Goal: Use online tool/utility

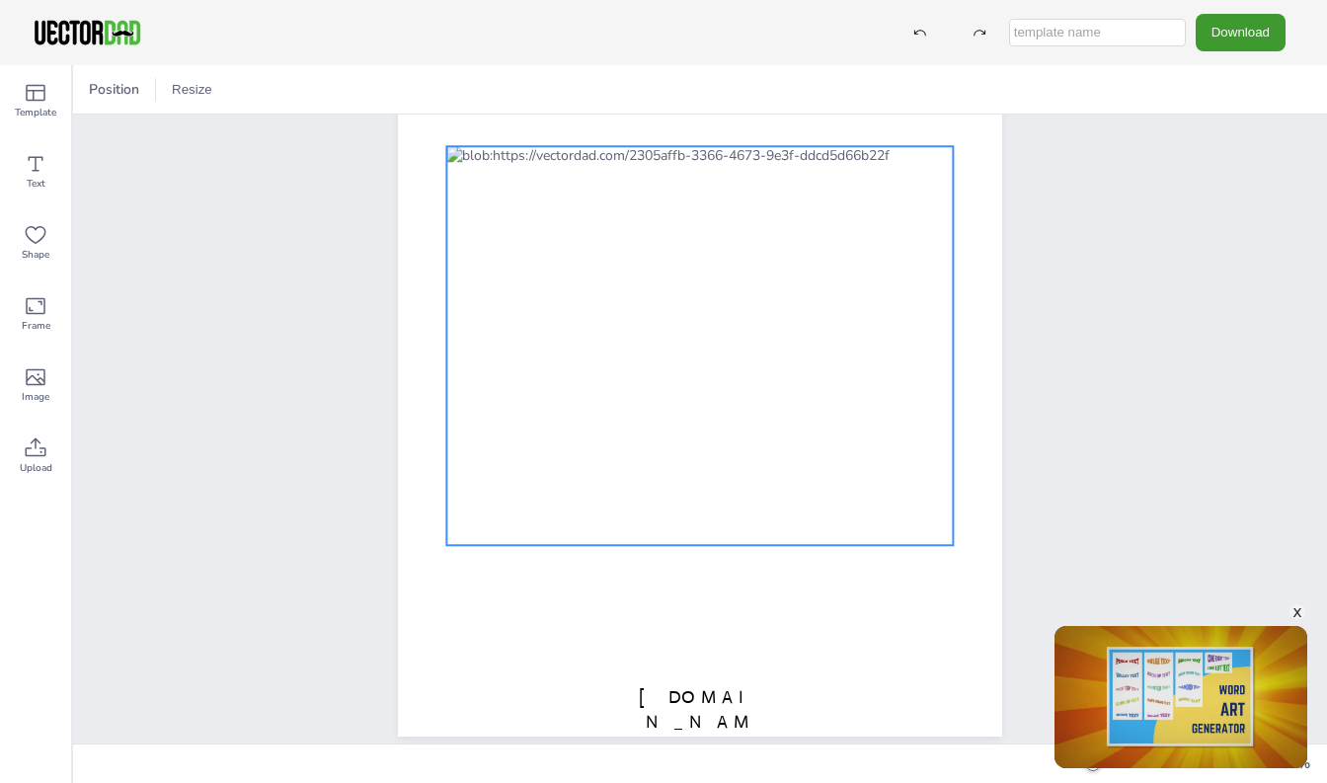
scroll to position [197, 0]
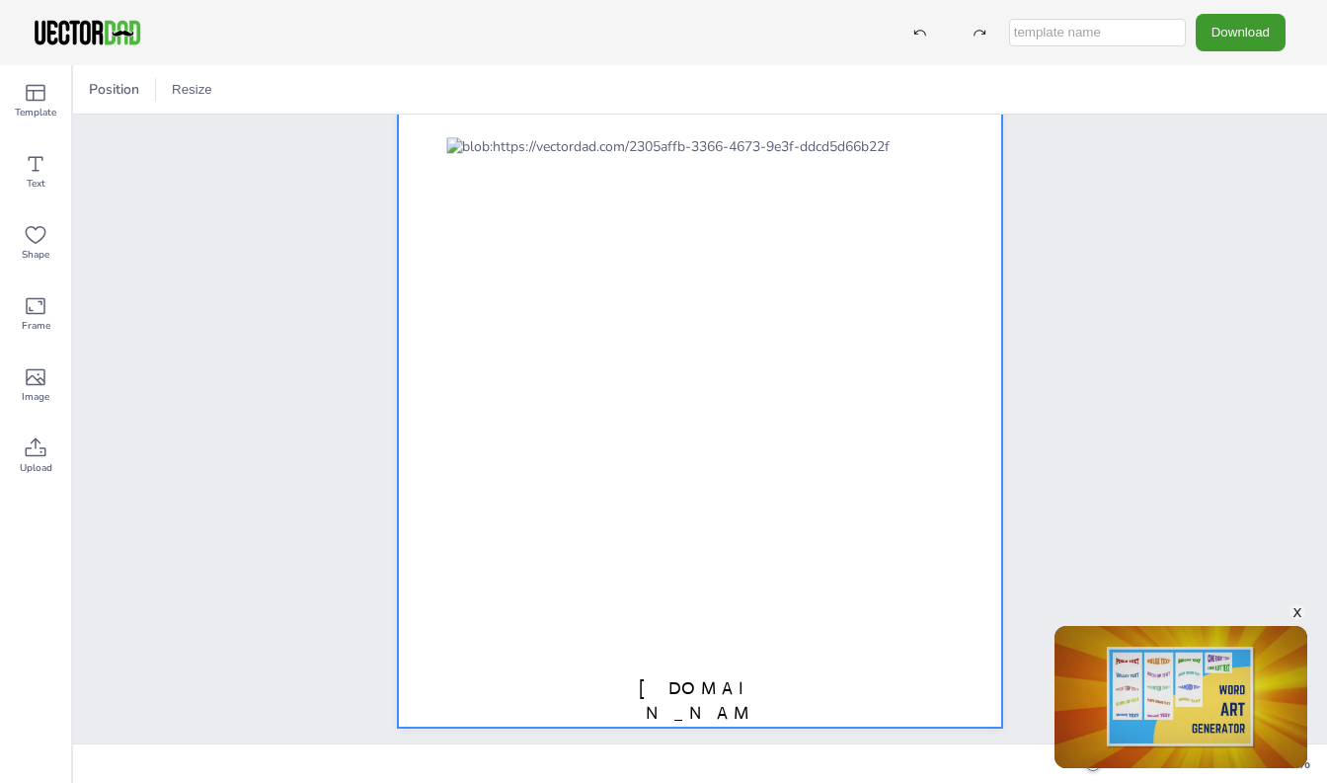
click at [953, 136] on div at bounding box center [700, 337] width 604 height 781
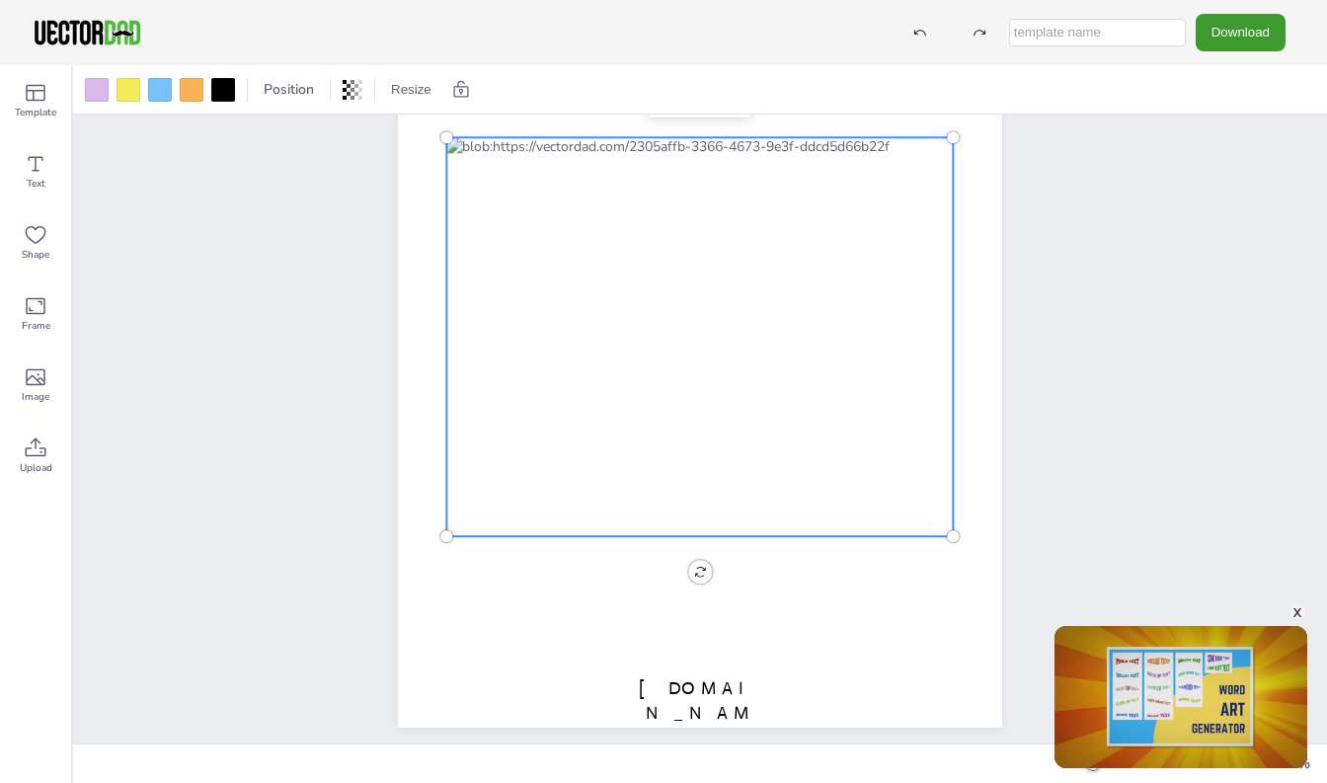
click at [951, 137] on div at bounding box center [699, 336] width 506 height 399
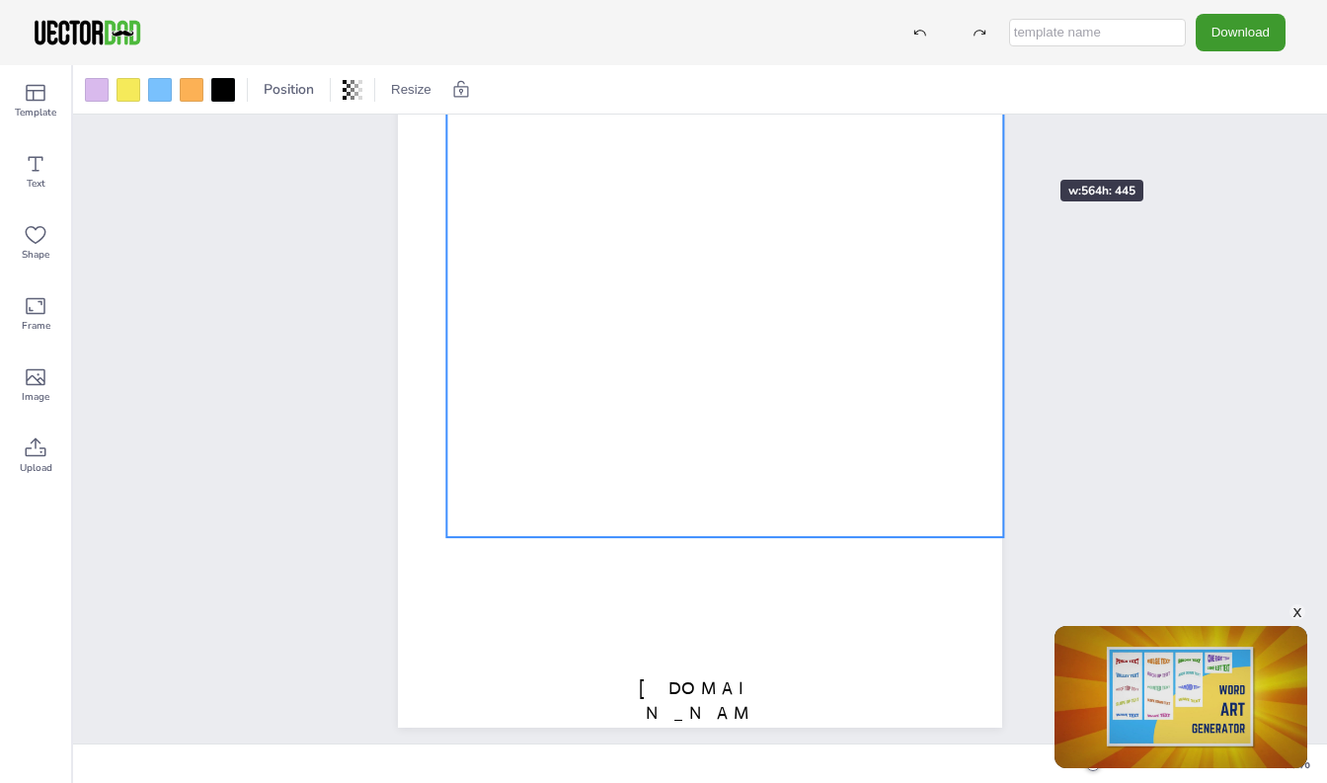
drag, startPoint x: 951, startPoint y: 137, endPoint x: 1001, endPoint y: 144, distance: 50.8
click at [1001, 144] on div "vectordad.com SOUTH CAROLINA" at bounding box center [700, 337] width 604 height 781
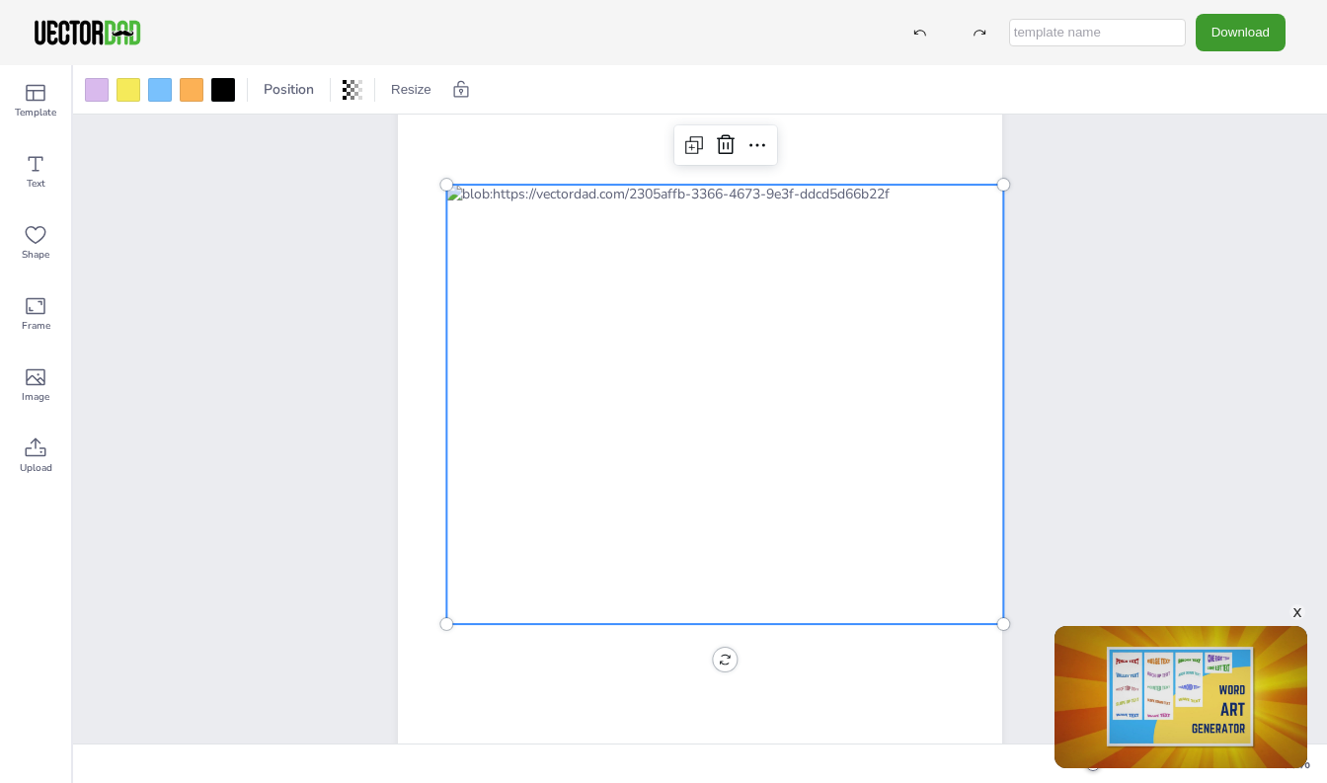
scroll to position [0, 0]
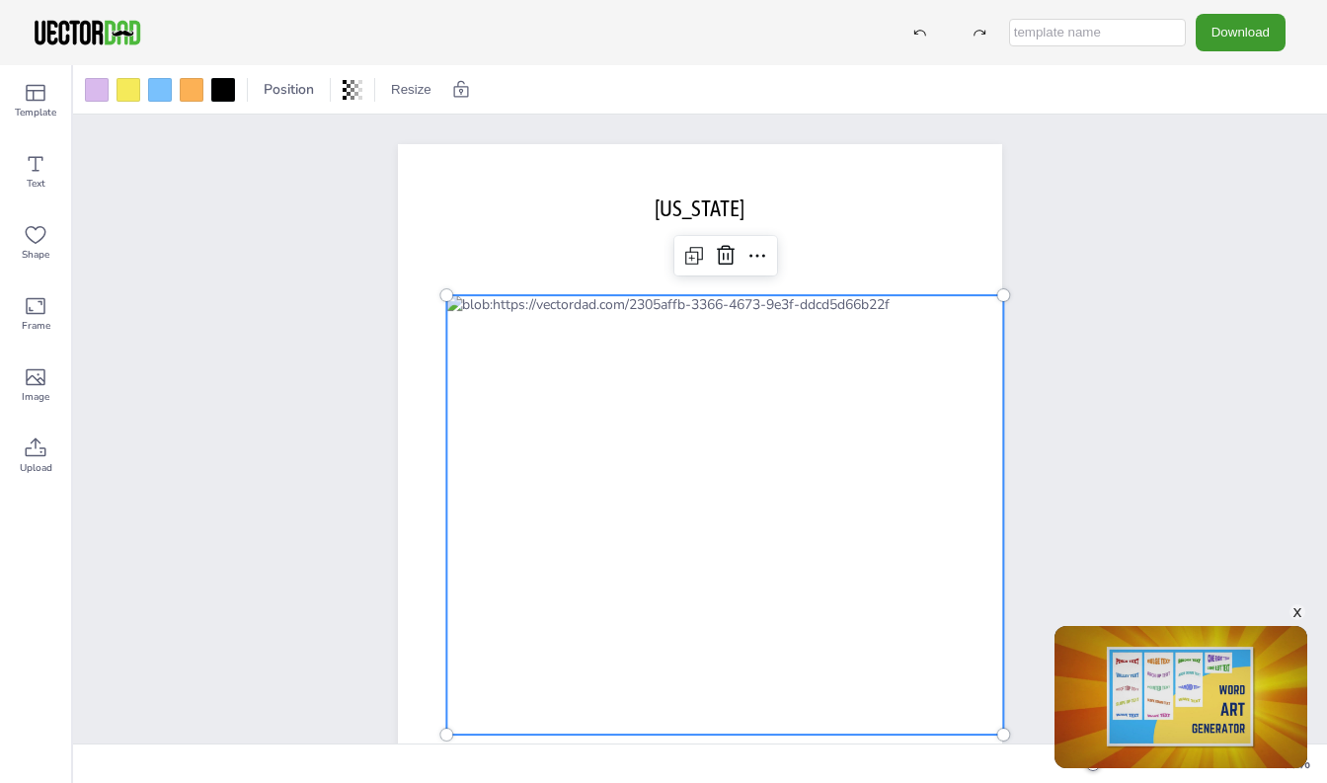
click at [949, 480] on div at bounding box center [724, 514] width 557 height 439
click at [630, 336] on div at bounding box center [724, 514] width 557 height 439
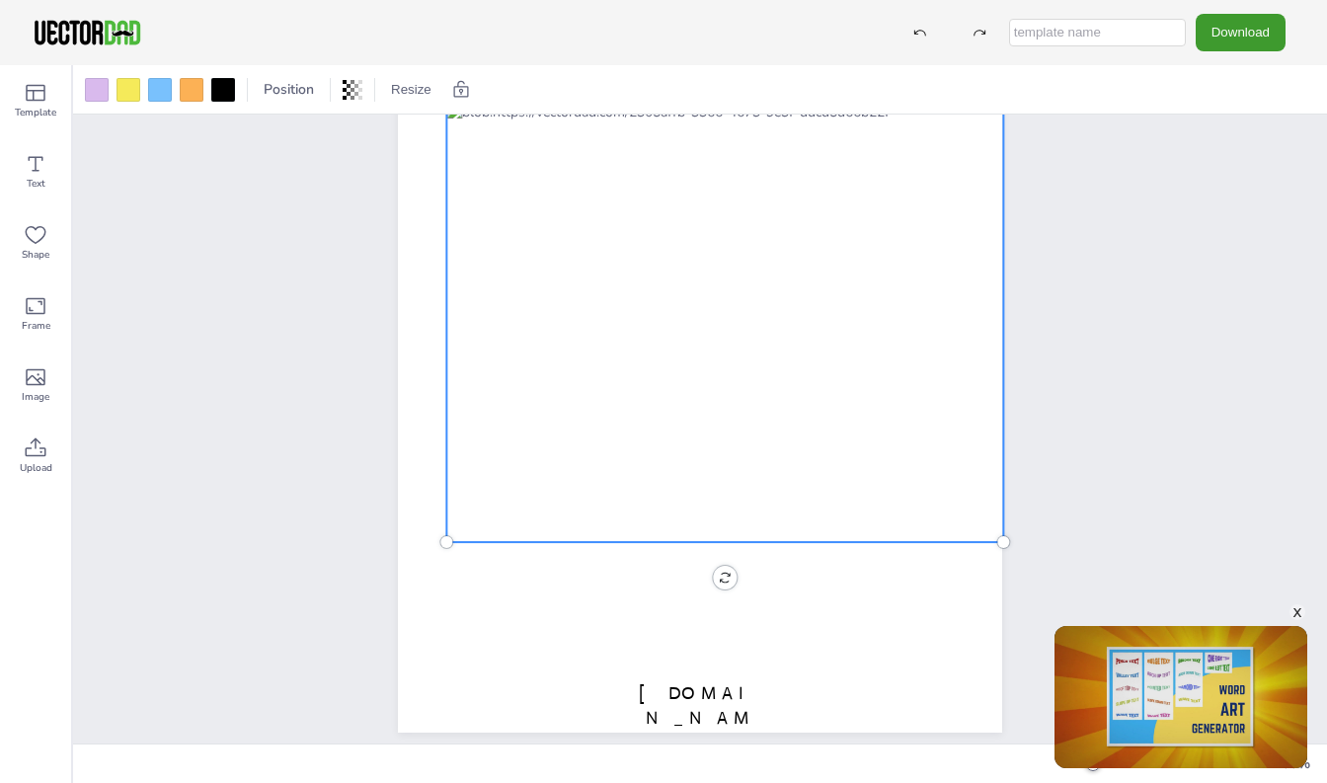
scroll to position [197, 0]
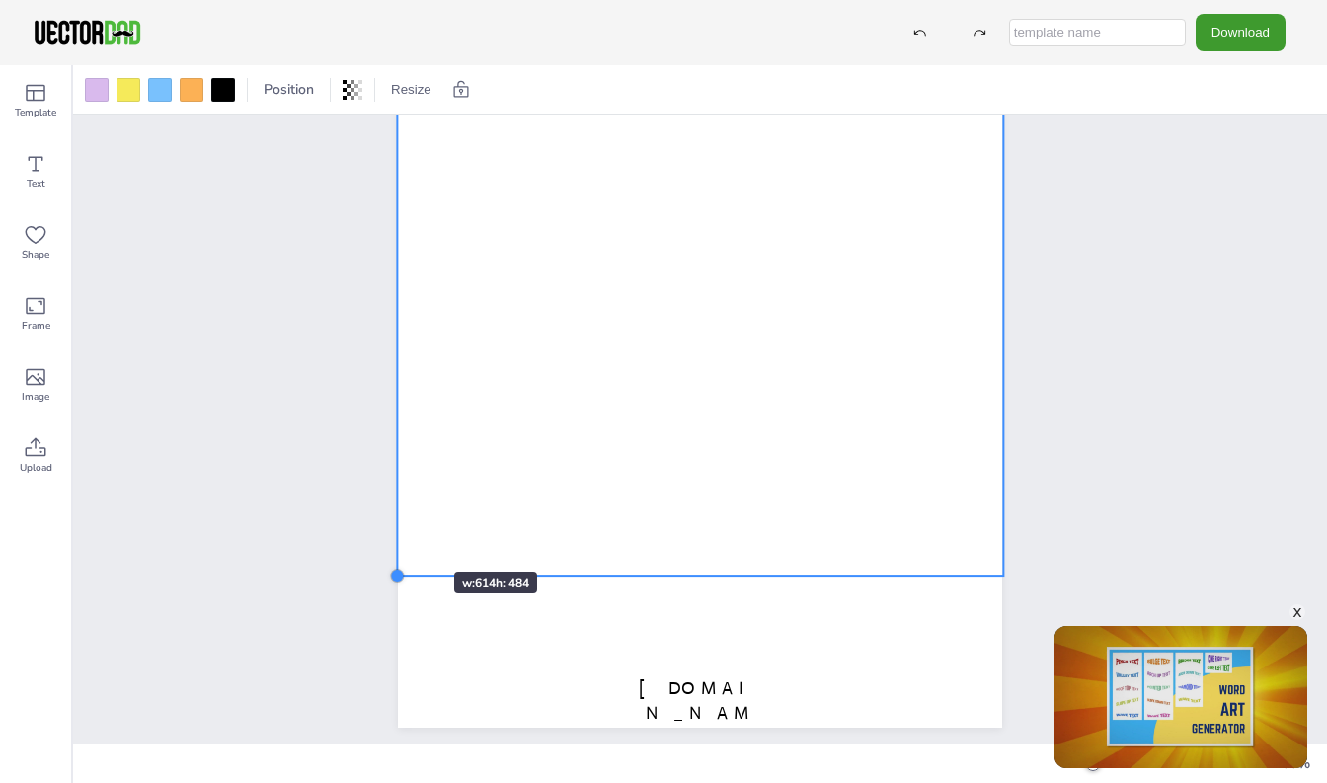
drag, startPoint x: 444, startPoint y: 531, endPoint x: 388, endPoint y: 531, distance: 56.3
click at [389, 533] on div "vectordad.com SOUTH CAROLINA" at bounding box center [699, 337] width 663 height 781
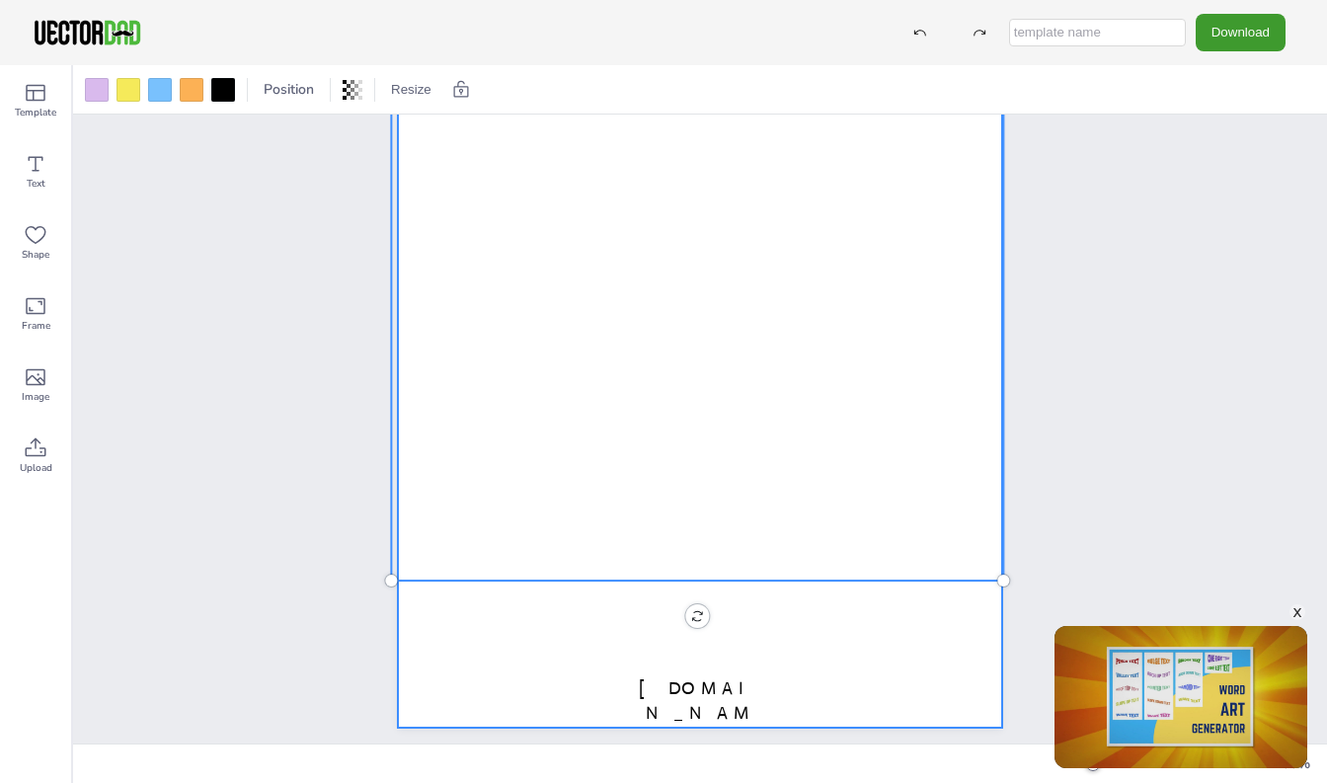
click at [779, 582] on div at bounding box center [700, 337] width 604 height 781
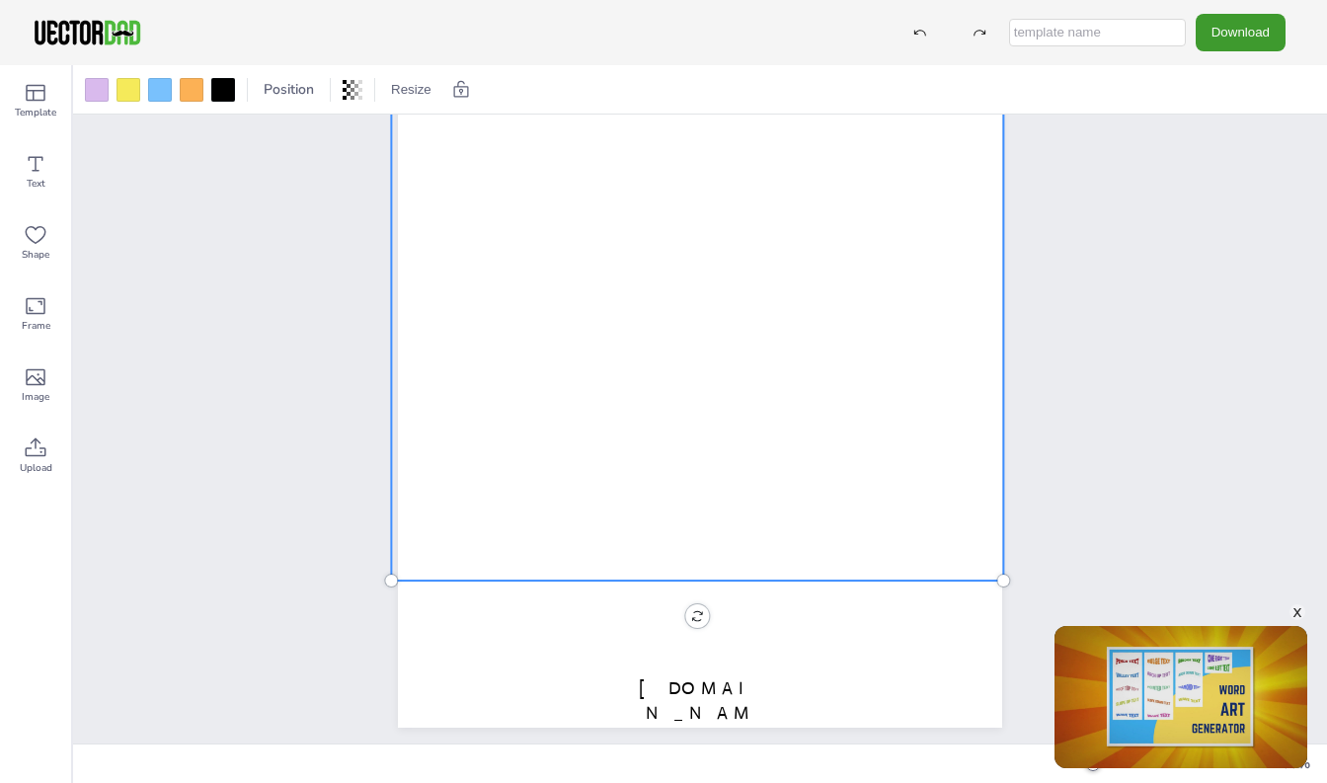
click at [774, 577] on div at bounding box center [697, 339] width 612 height 483
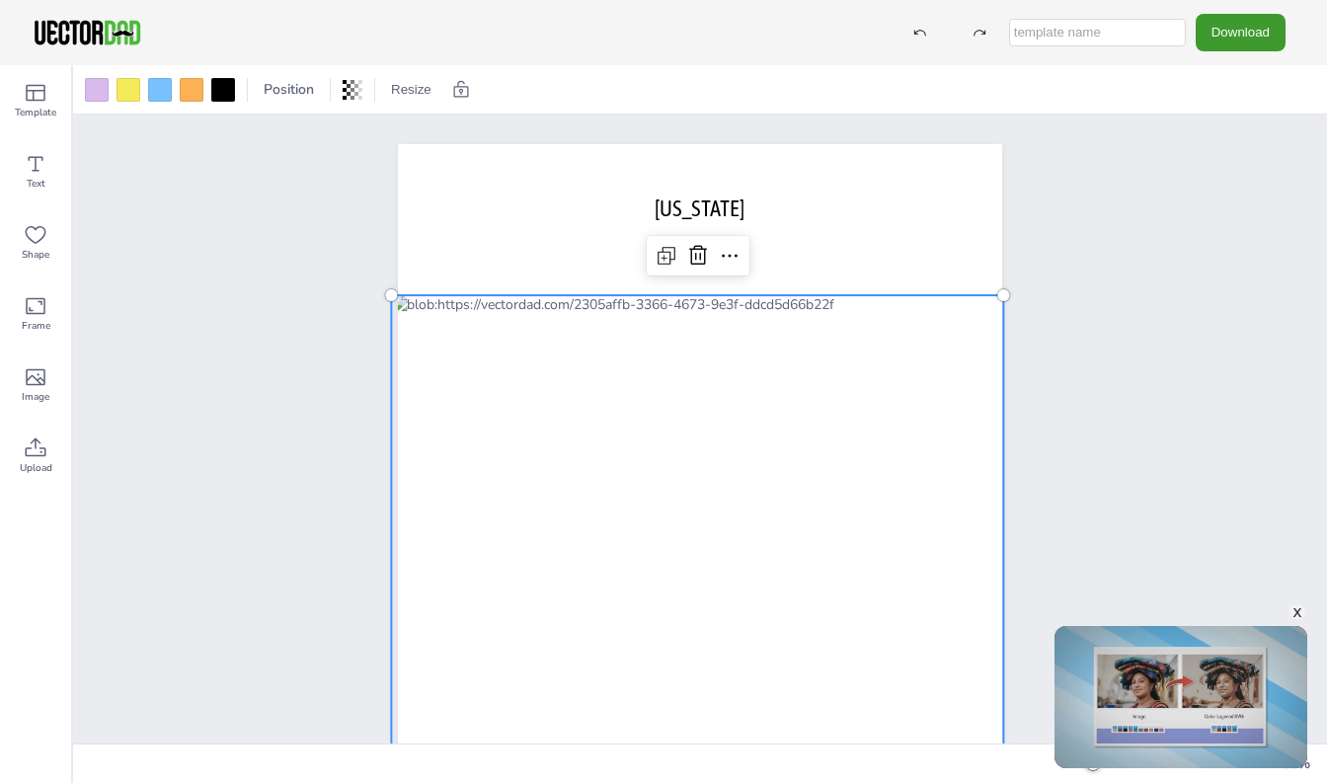
click at [475, 340] on div at bounding box center [697, 536] width 612 height 483
click at [154, 96] on div at bounding box center [160, 90] width 24 height 24
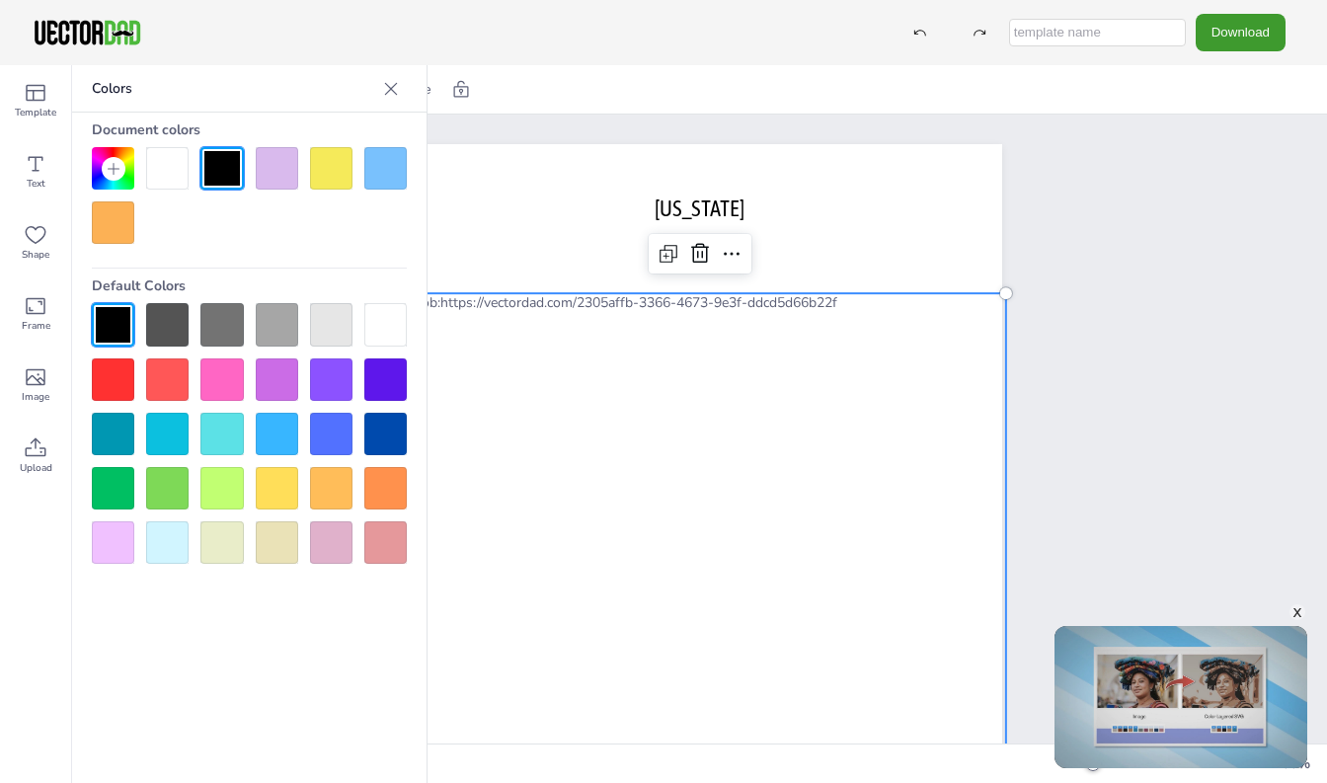
click at [177, 173] on div at bounding box center [167, 168] width 42 height 42
click at [502, 403] on div at bounding box center [700, 534] width 612 height 483
click at [492, 400] on div at bounding box center [700, 534] width 612 height 483
click at [521, 347] on div at bounding box center [700, 534] width 612 height 483
click at [149, 166] on div at bounding box center [167, 168] width 42 height 42
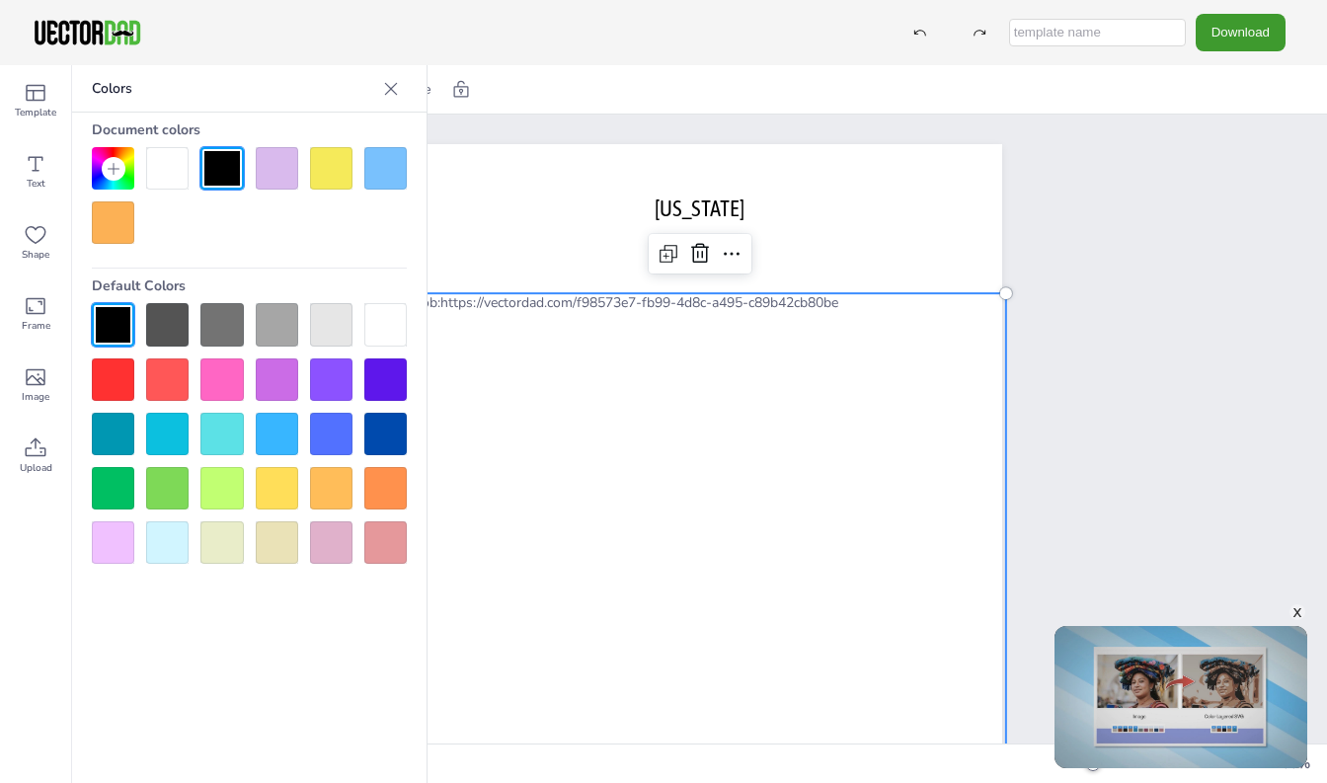
click at [275, 166] on div at bounding box center [277, 168] width 42 height 42
click at [327, 165] on div at bounding box center [331, 168] width 42 height 42
click at [375, 166] on div at bounding box center [385, 168] width 42 height 42
click at [129, 211] on div at bounding box center [113, 222] width 42 height 42
click at [163, 166] on div at bounding box center [167, 168] width 42 height 42
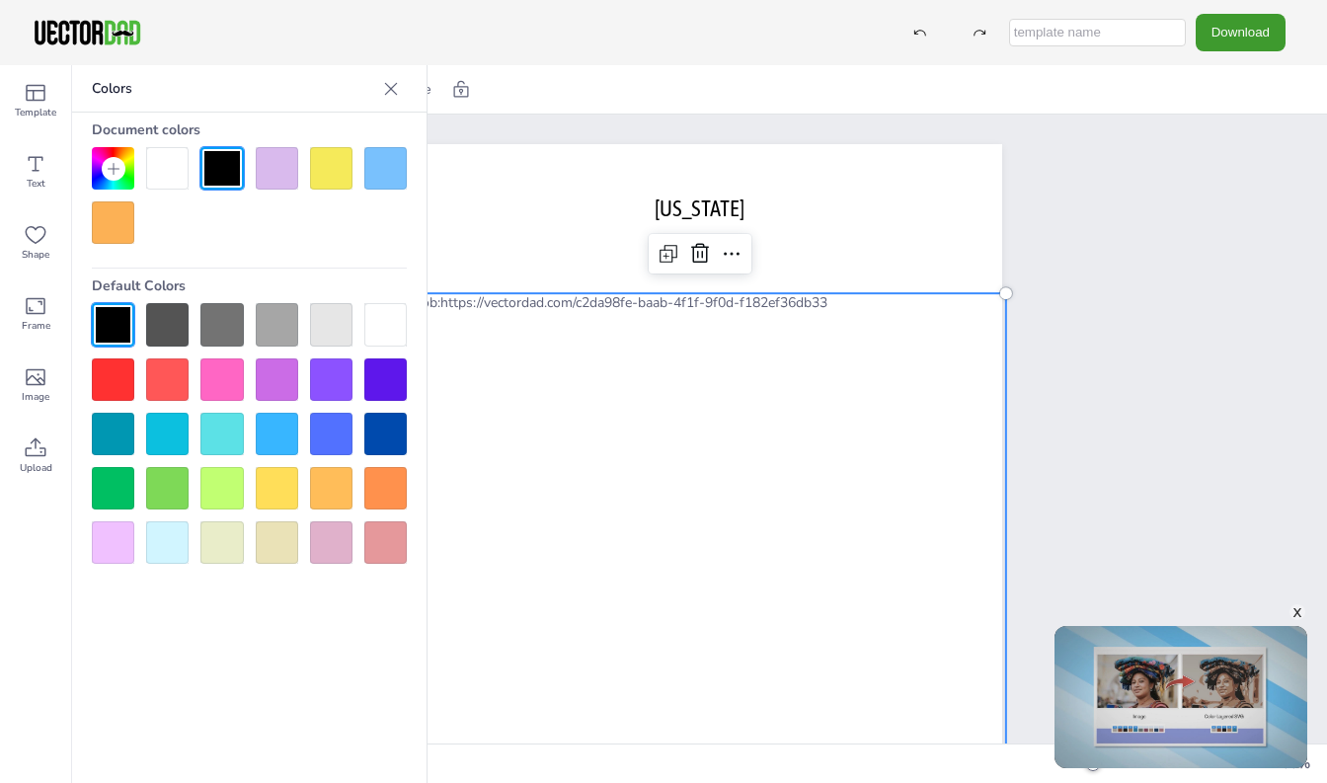
click at [163, 166] on div at bounding box center [167, 168] width 42 height 42
click at [214, 171] on div at bounding box center [221, 168] width 42 height 42
click at [272, 190] on div at bounding box center [277, 168] width 42 height 42
click at [226, 183] on div at bounding box center [221, 168] width 42 height 42
click at [180, 175] on div at bounding box center [167, 168] width 42 height 42
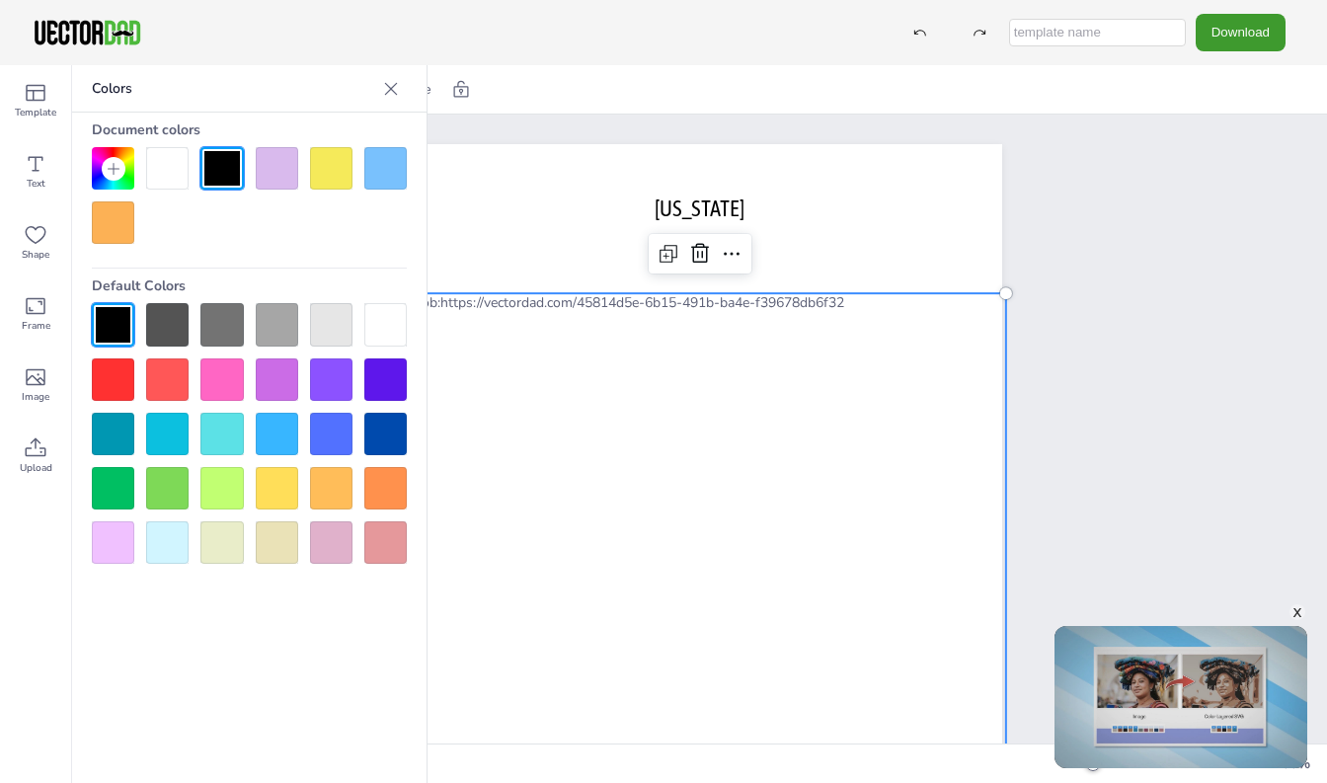
click at [506, 384] on div at bounding box center [700, 534] width 612 height 483
click at [498, 386] on div at bounding box center [700, 534] width 612 height 483
click at [732, 391] on div at bounding box center [700, 534] width 612 height 483
click at [735, 384] on div at bounding box center [700, 534] width 612 height 483
click at [170, 179] on div at bounding box center [167, 168] width 42 height 42
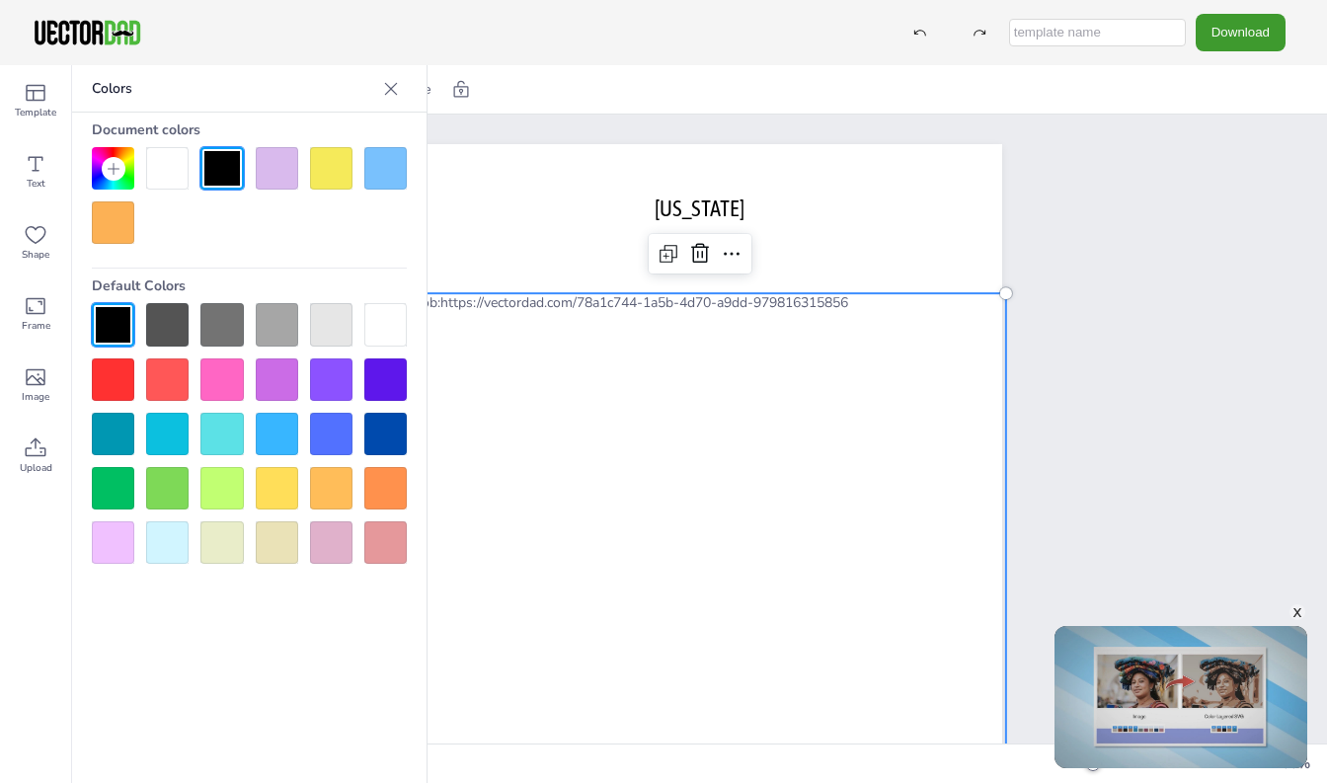
click at [343, 331] on div at bounding box center [331, 324] width 42 height 42
click at [381, 332] on div at bounding box center [385, 324] width 42 height 42
click at [155, 155] on div at bounding box center [167, 168] width 42 height 42
click at [611, 546] on div at bounding box center [700, 534] width 612 height 483
click at [624, 557] on div at bounding box center [704, 534] width 612 height 483
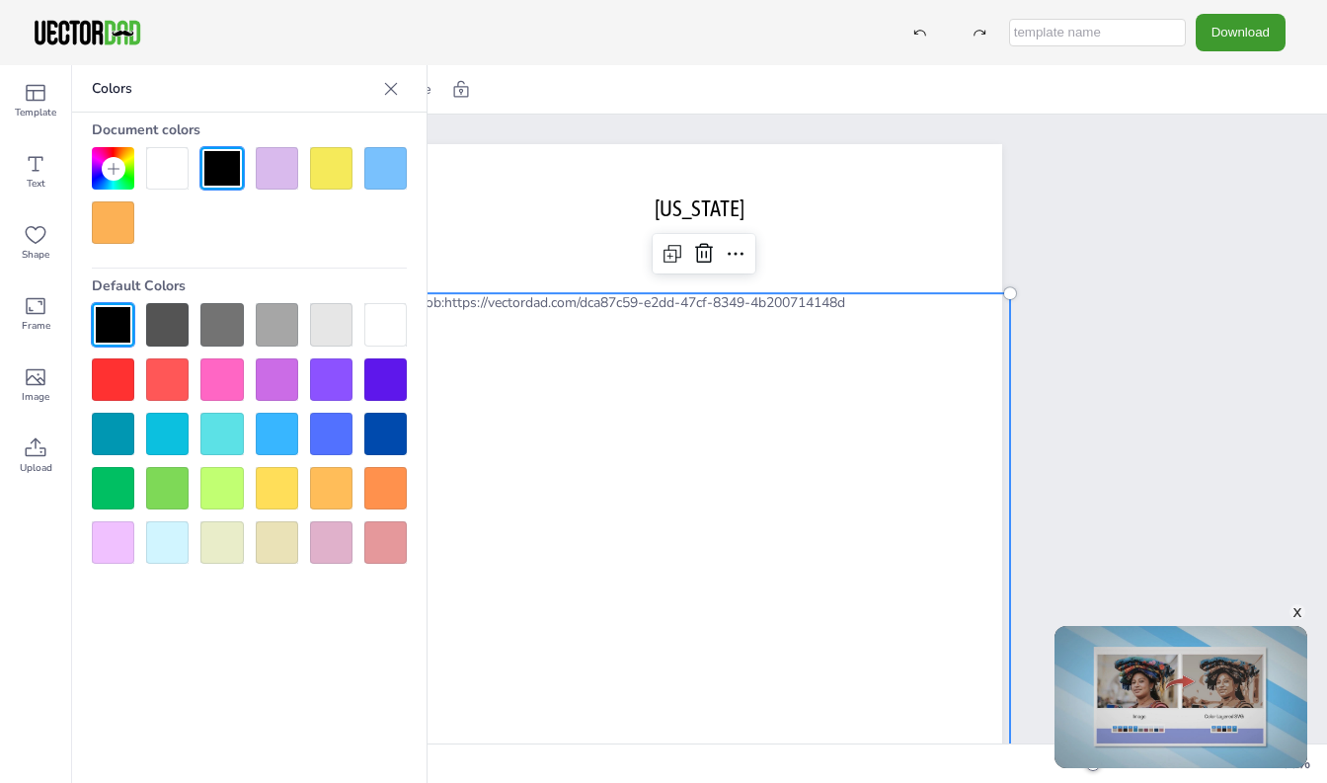
click at [174, 542] on div at bounding box center [167, 542] width 42 height 42
click at [234, 548] on div at bounding box center [221, 542] width 42 height 42
click at [322, 544] on div at bounding box center [331, 542] width 42 height 42
click at [409, 532] on div "Document colors Default Colors" at bounding box center [249, 338] width 354 height 451
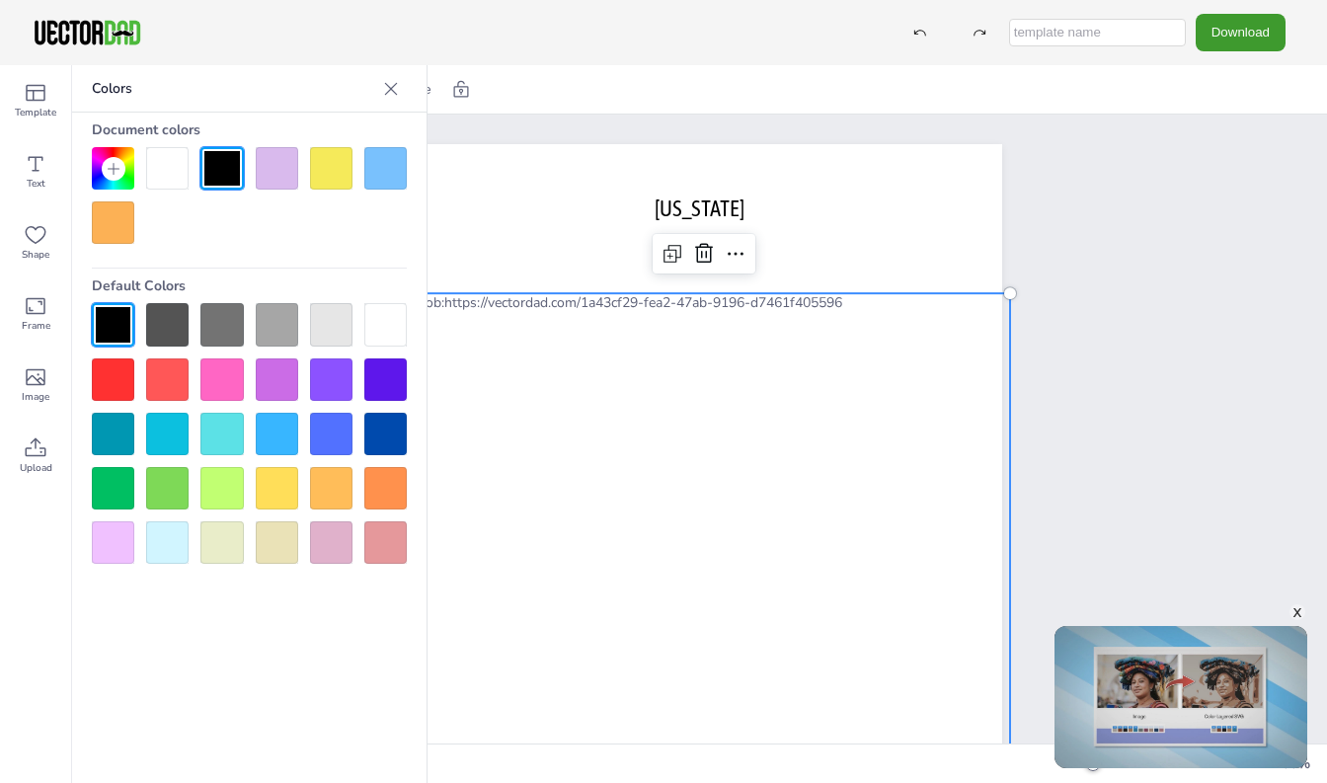
click at [385, 525] on div at bounding box center [385, 542] width 42 height 42
click at [382, 495] on div at bounding box center [385, 488] width 42 height 42
click at [326, 479] on div at bounding box center [331, 488] width 42 height 42
click at [279, 479] on div at bounding box center [277, 488] width 42 height 42
click at [209, 483] on div at bounding box center [221, 488] width 42 height 42
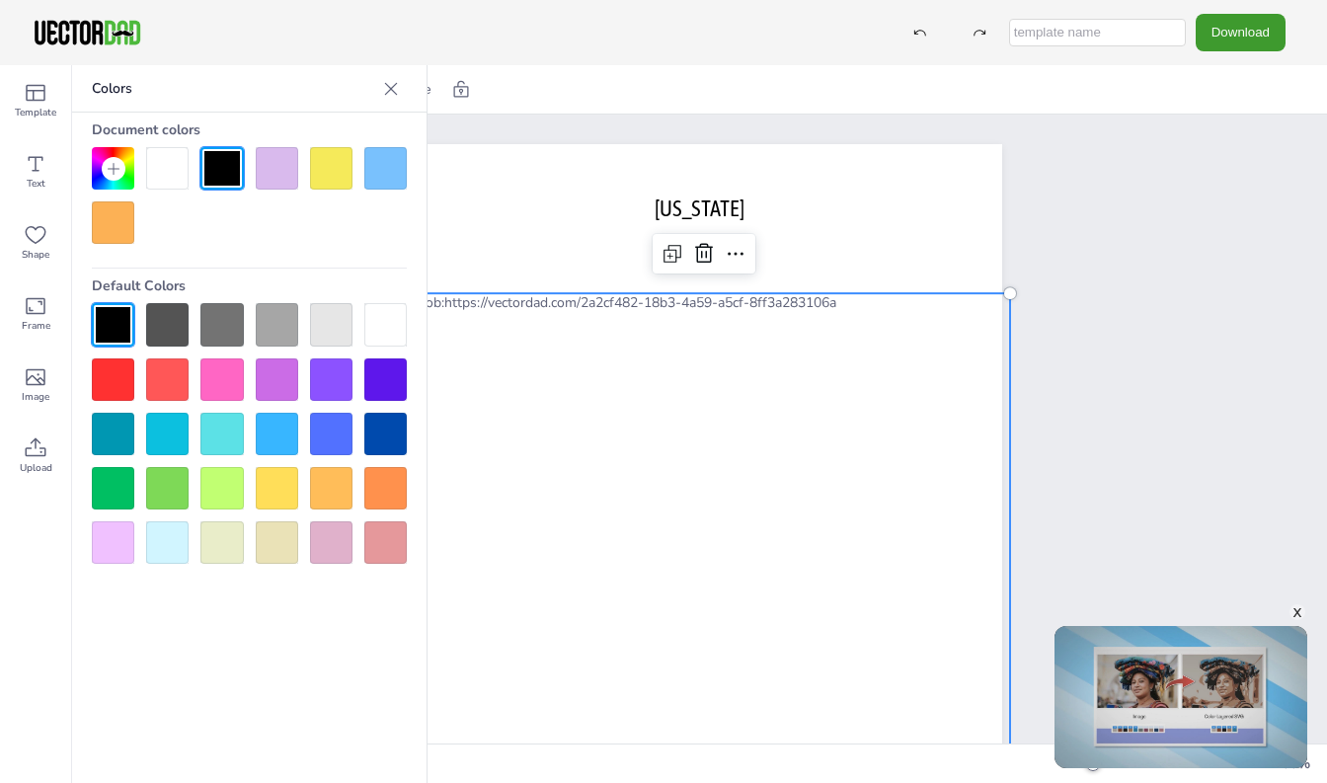
click at [172, 480] on div at bounding box center [167, 488] width 42 height 42
click at [217, 488] on div at bounding box center [221, 488] width 42 height 42
click at [221, 438] on div at bounding box center [221, 434] width 42 height 42
click at [334, 306] on div at bounding box center [331, 324] width 42 height 42
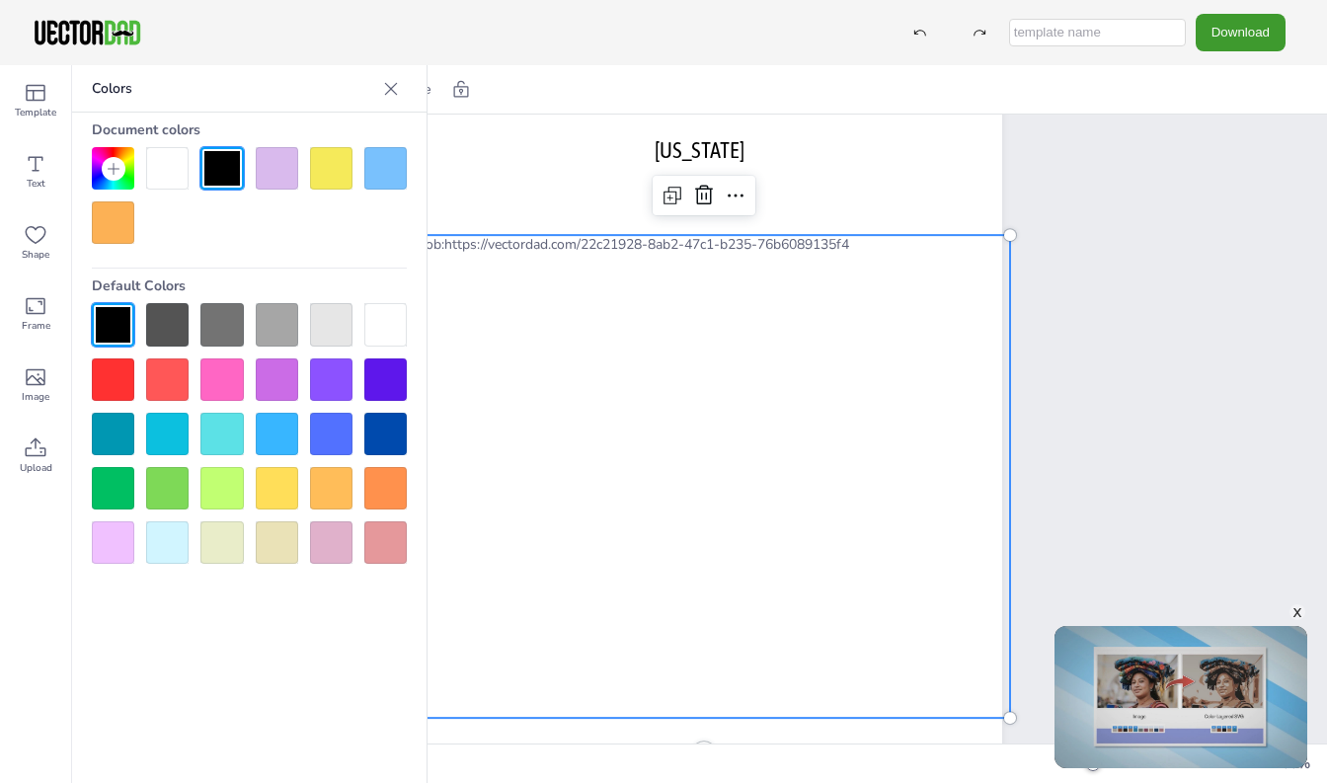
scroll to position [14, 0]
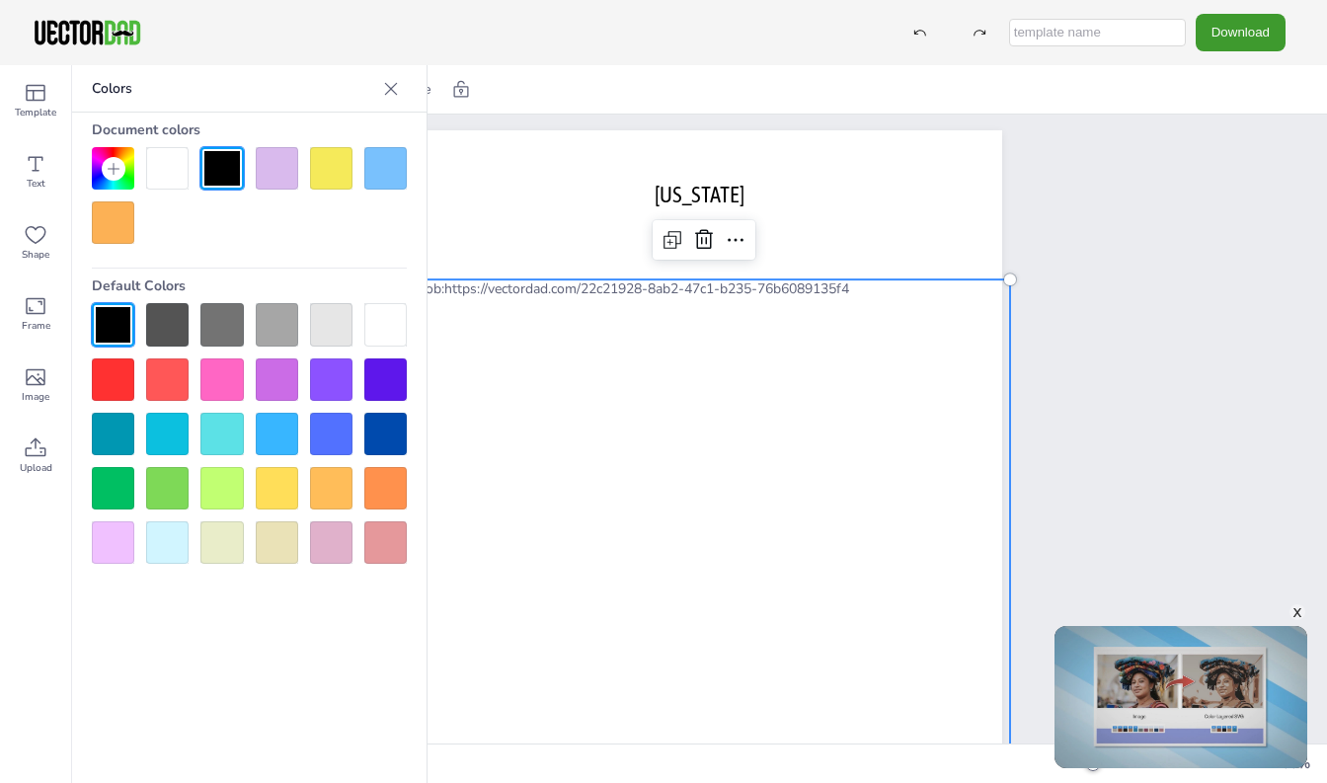
click at [378, 93] on div "Colors" at bounding box center [249, 88] width 354 height 47
click at [398, 88] on icon at bounding box center [391, 89] width 20 height 20
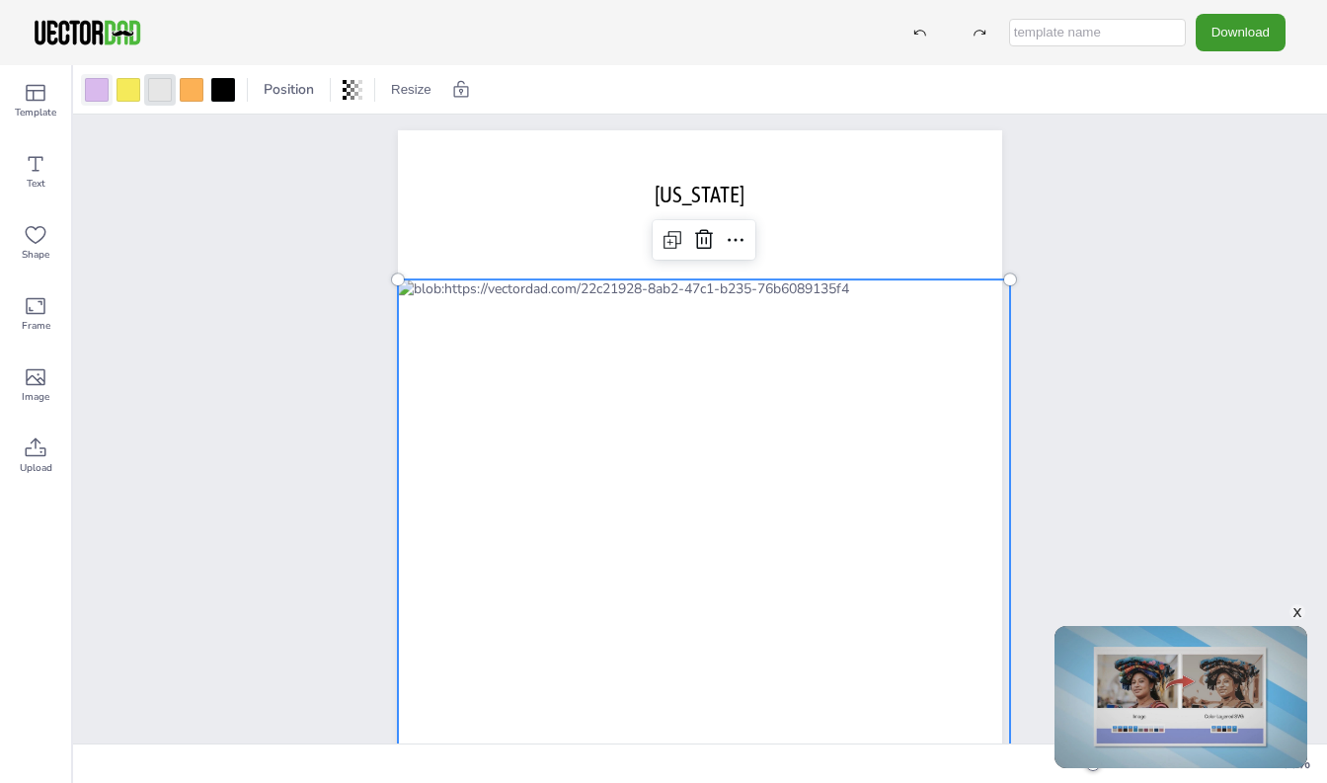
click at [101, 87] on div at bounding box center [97, 90] width 24 height 24
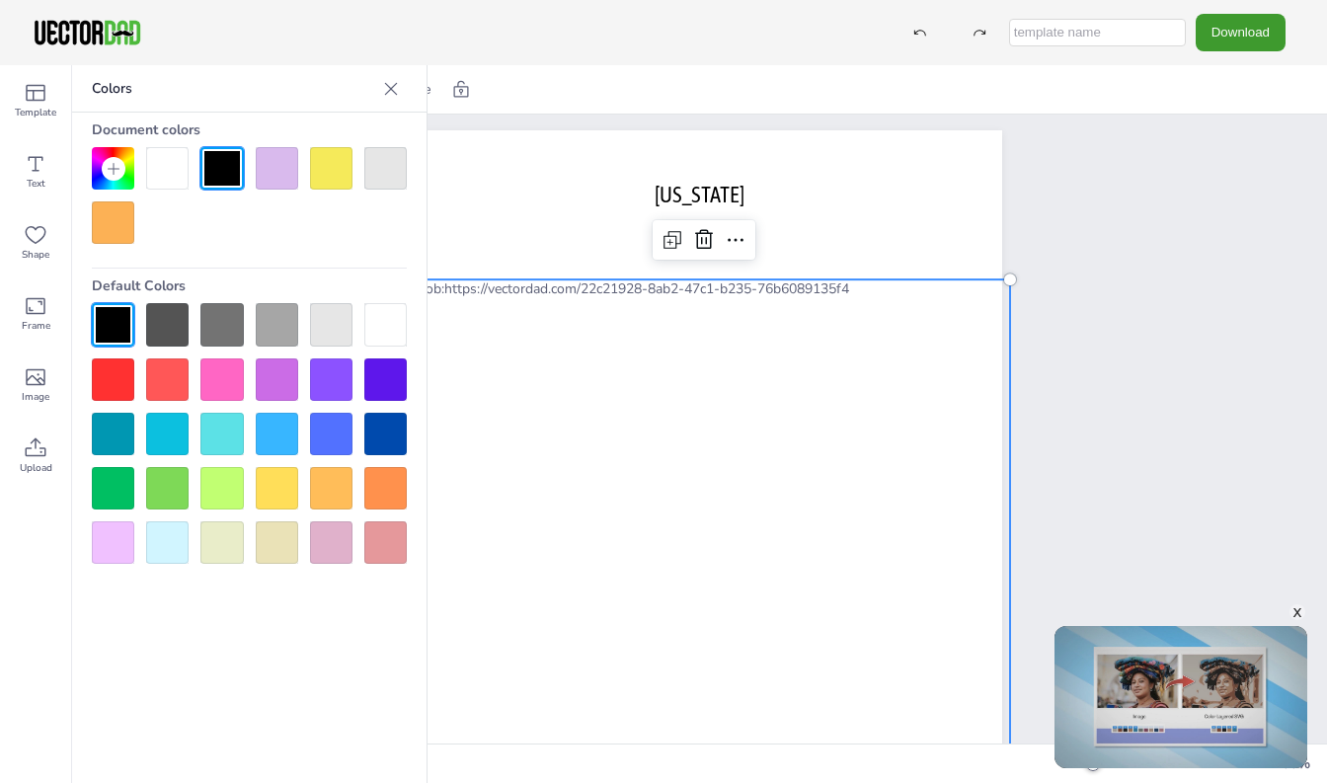
click at [378, 329] on div at bounding box center [385, 324] width 42 height 42
click at [383, 87] on icon at bounding box center [391, 89] width 20 height 20
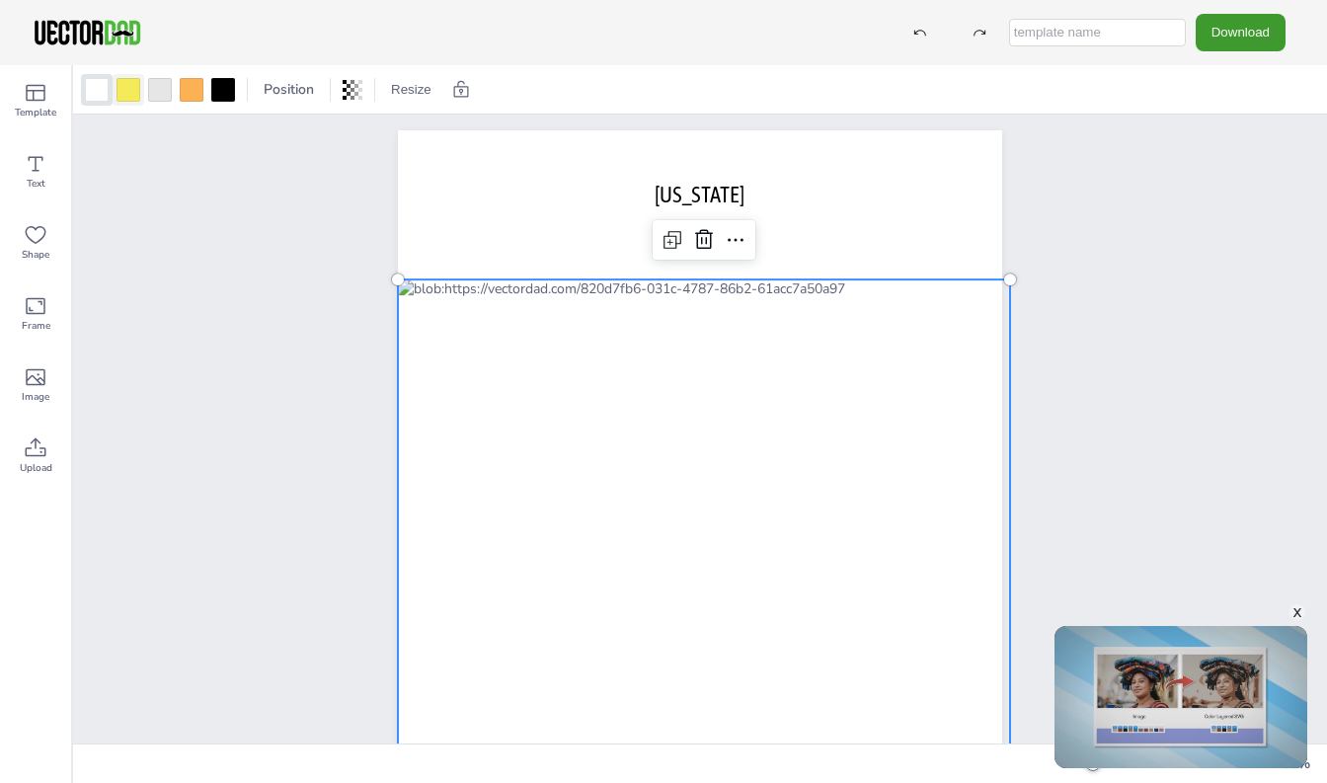
click at [126, 91] on div at bounding box center [129, 90] width 24 height 24
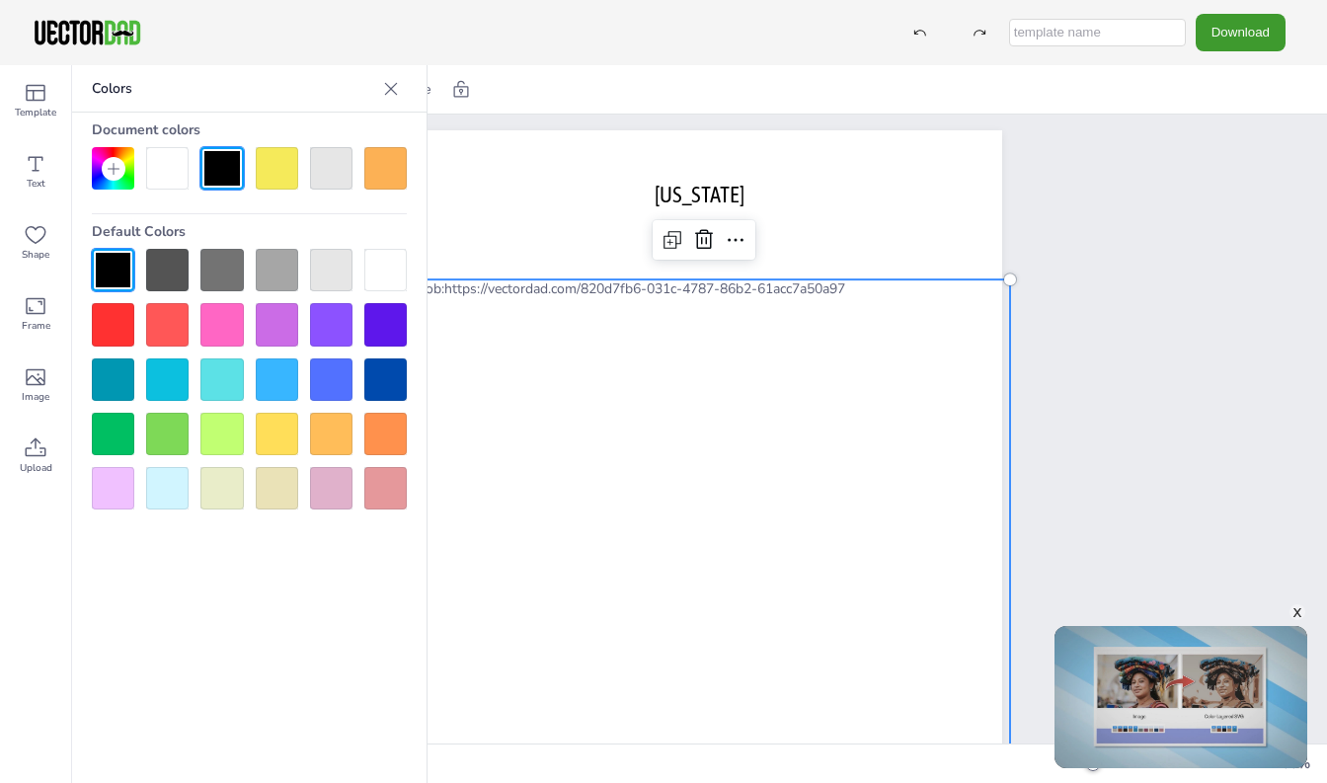
drag, startPoint x: 419, startPoint y: 271, endPoint x: 381, endPoint y: 260, distance: 39.1
click at [412, 268] on div "Document colors Default Colors" at bounding box center [249, 311] width 354 height 397
click at [376, 262] on div at bounding box center [385, 270] width 42 height 42
click at [387, 92] on icon at bounding box center [391, 88] width 13 height 13
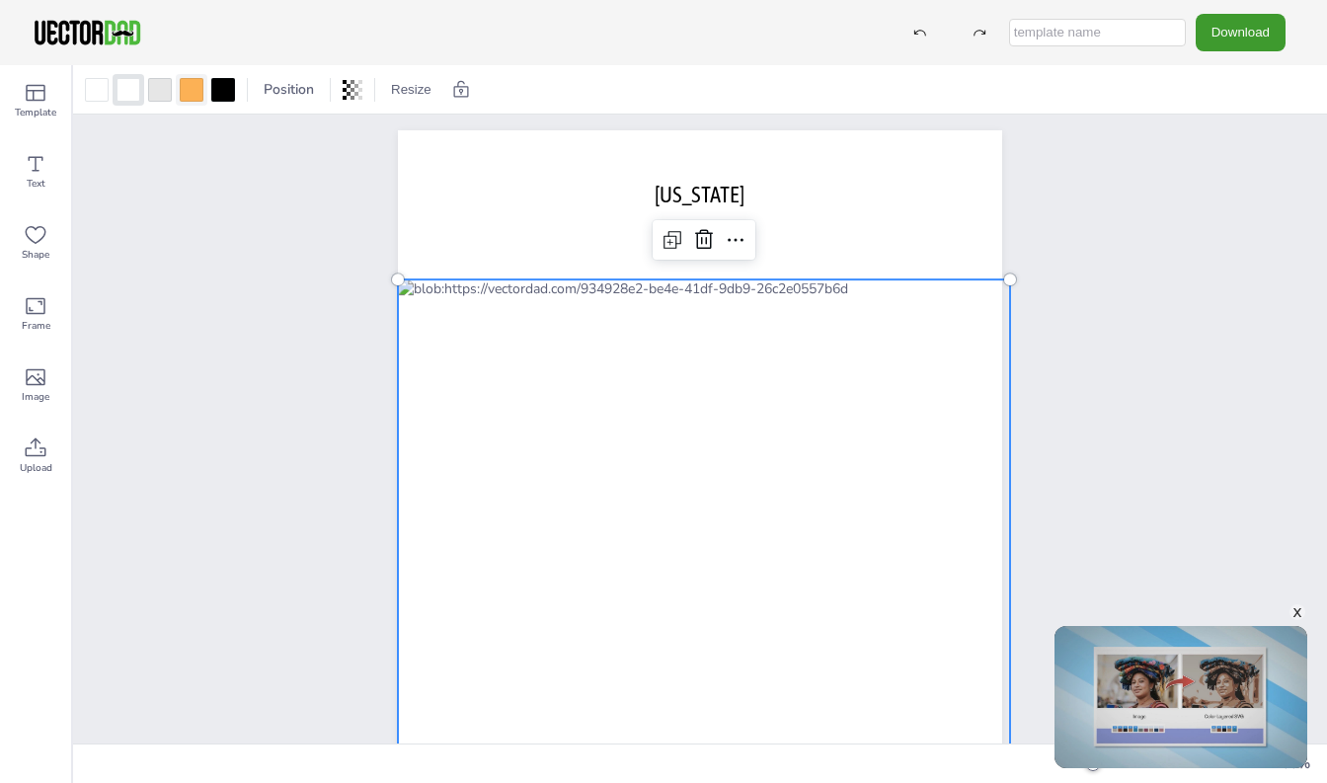
click at [202, 88] on div at bounding box center [192, 90] width 24 height 24
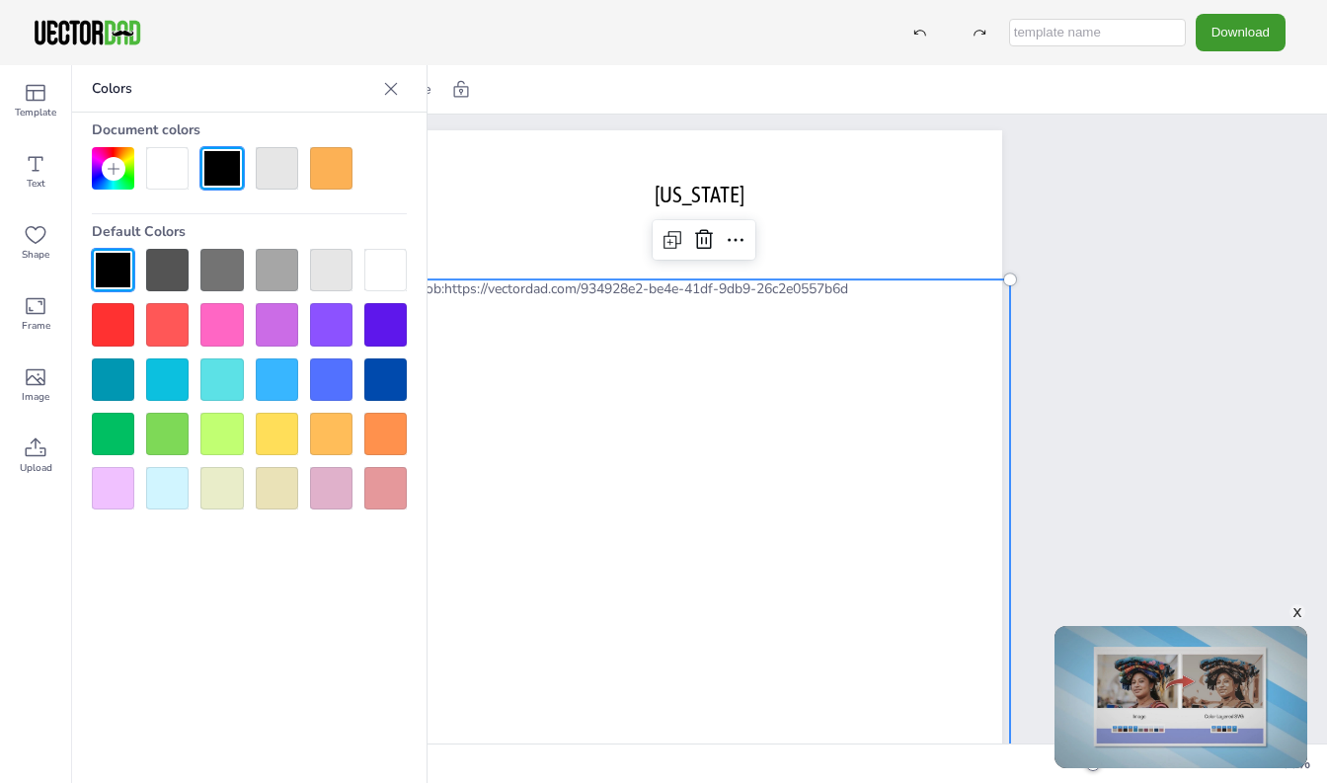
click at [377, 260] on div at bounding box center [385, 270] width 42 height 42
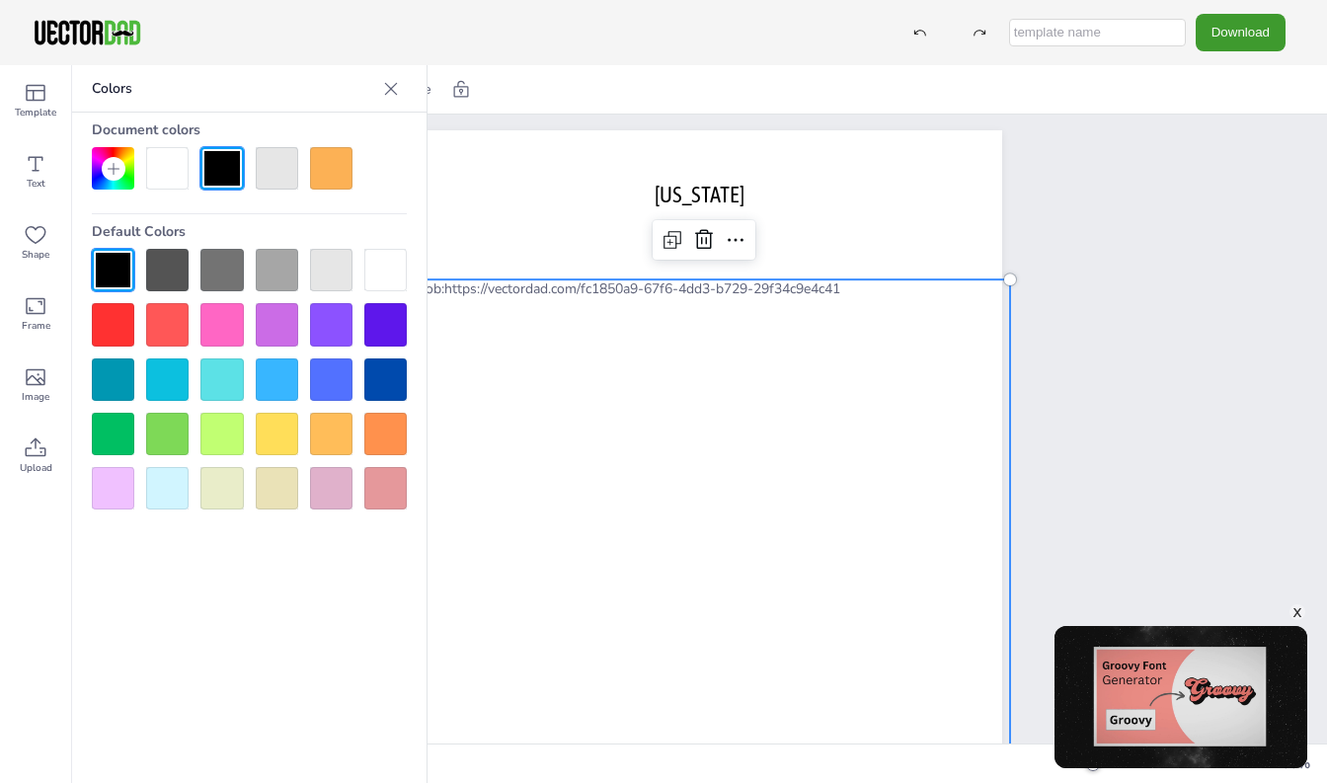
click at [389, 89] on icon at bounding box center [391, 89] width 20 height 20
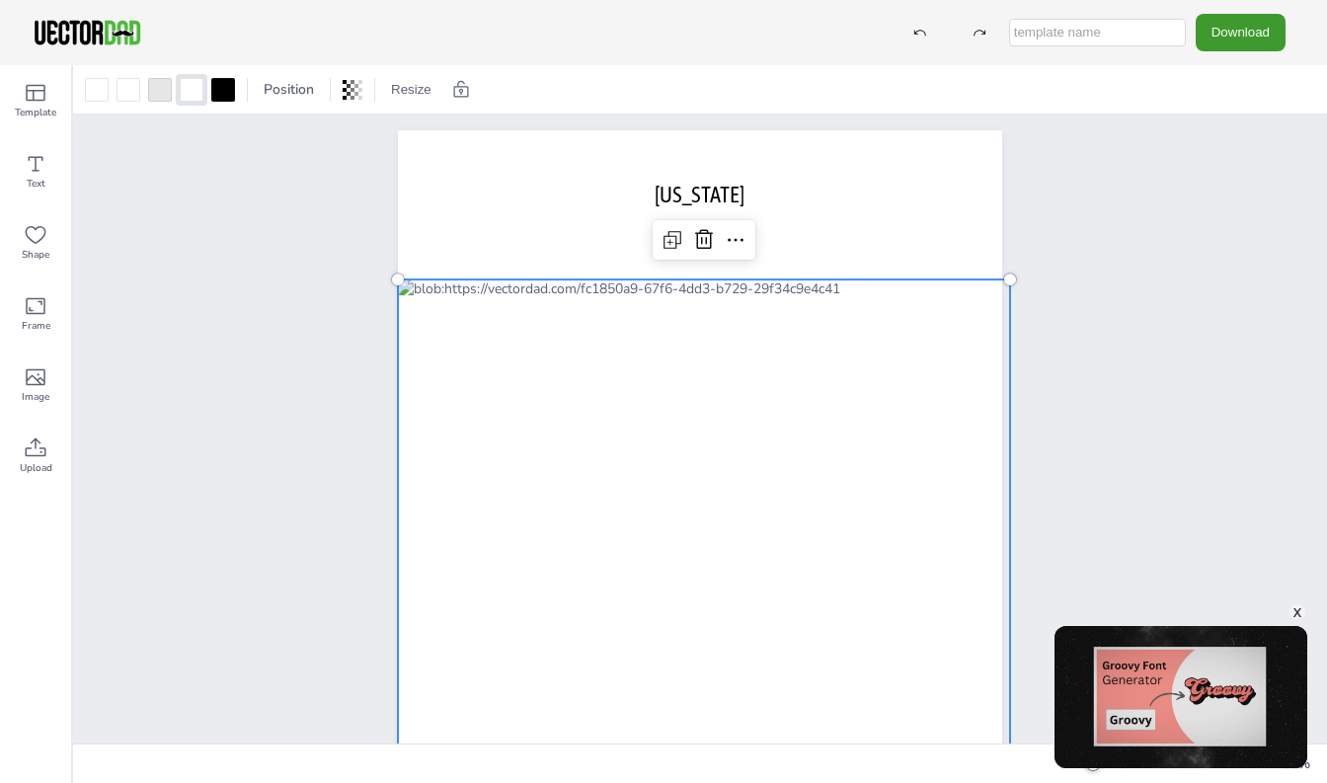
click at [471, 335] on div at bounding box center [704, 520] width 612 height 483
click at [522, 369] on div at bounding box center [704, 520] width 612 height 483
click at [228, 88] on div at bounding box center [223, 90] width 24 height 24
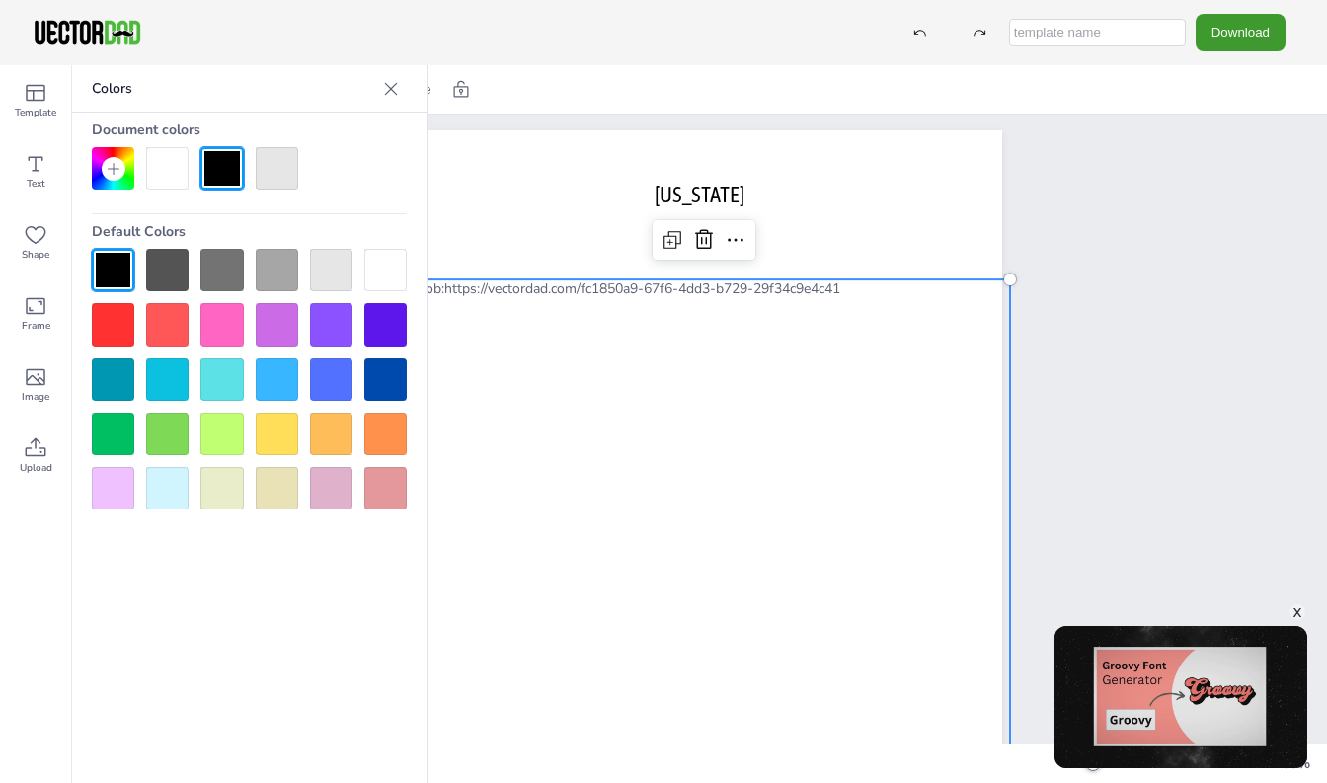
click at [473, 346] on div at bounding box center [704, 520] width 612 height 483
click at [584, 582] on div at bounding box center [704, 520] width 612 height 483
drag, startPoint x: 546, startPoint y: 649, endPoint x: 538, endPoint y: 635, distance: 15.9
click at [548, 649] on div at bounding box center [704, 520] width 612 height 483
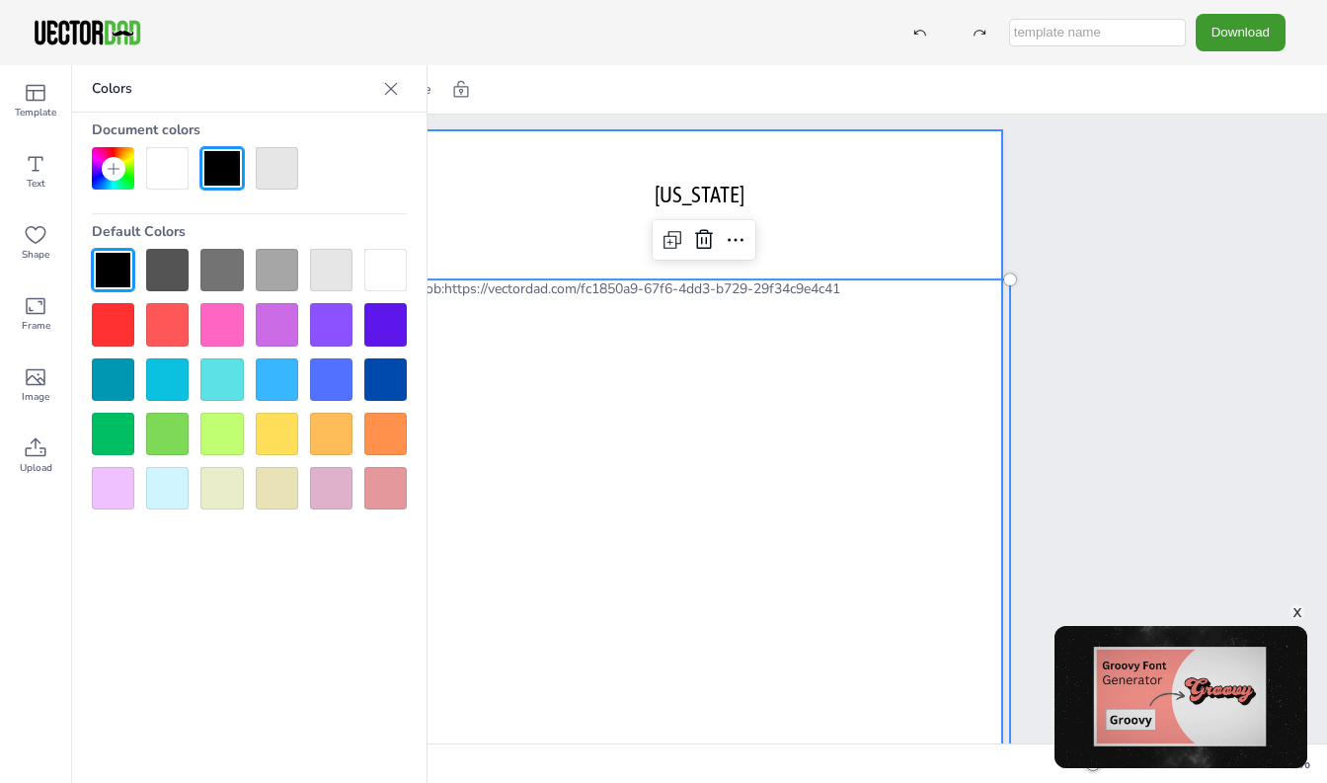
click at [850, 239] on div at bounding box center [700, 520] width 604 height 781
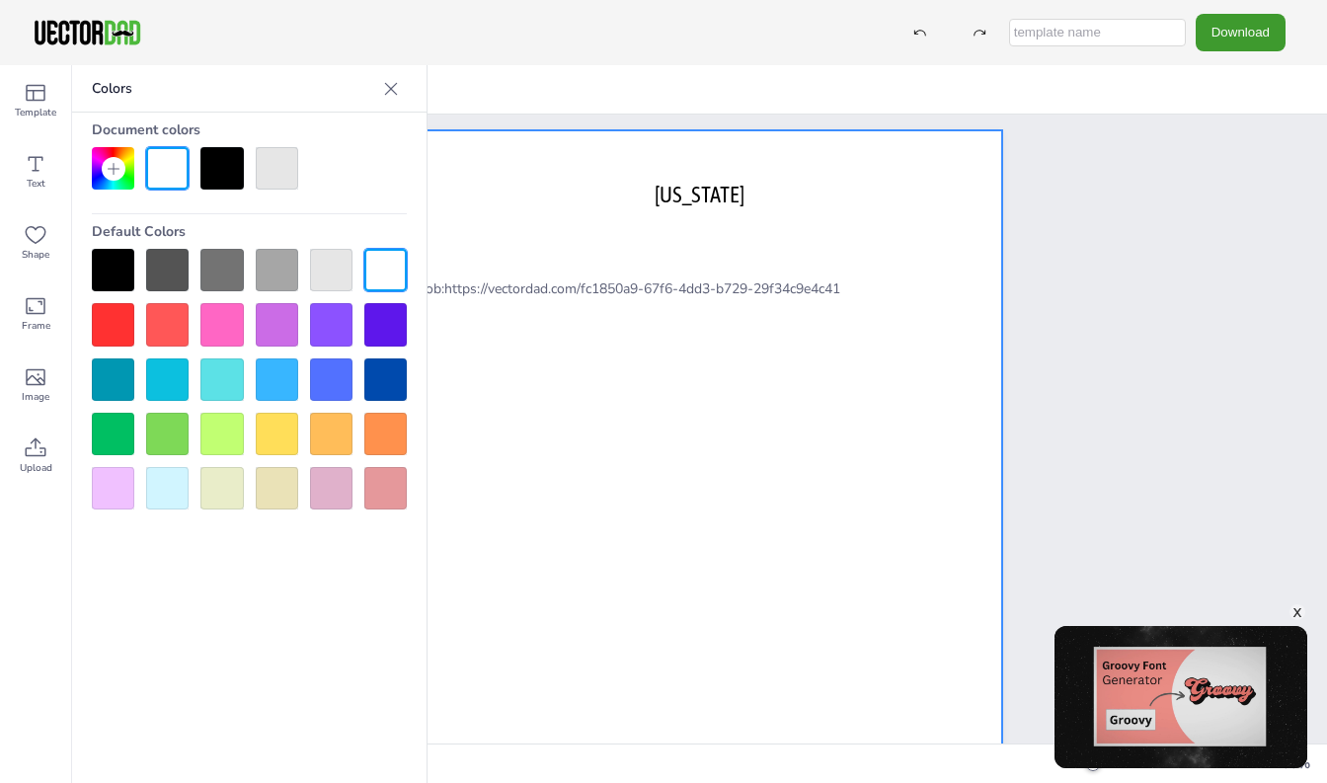
click at [878, 256] on div at bounding box center [700, 520] width 604 height 781
click at [391, 87] on icon at bounding box center [391, 89] width 20 height 20
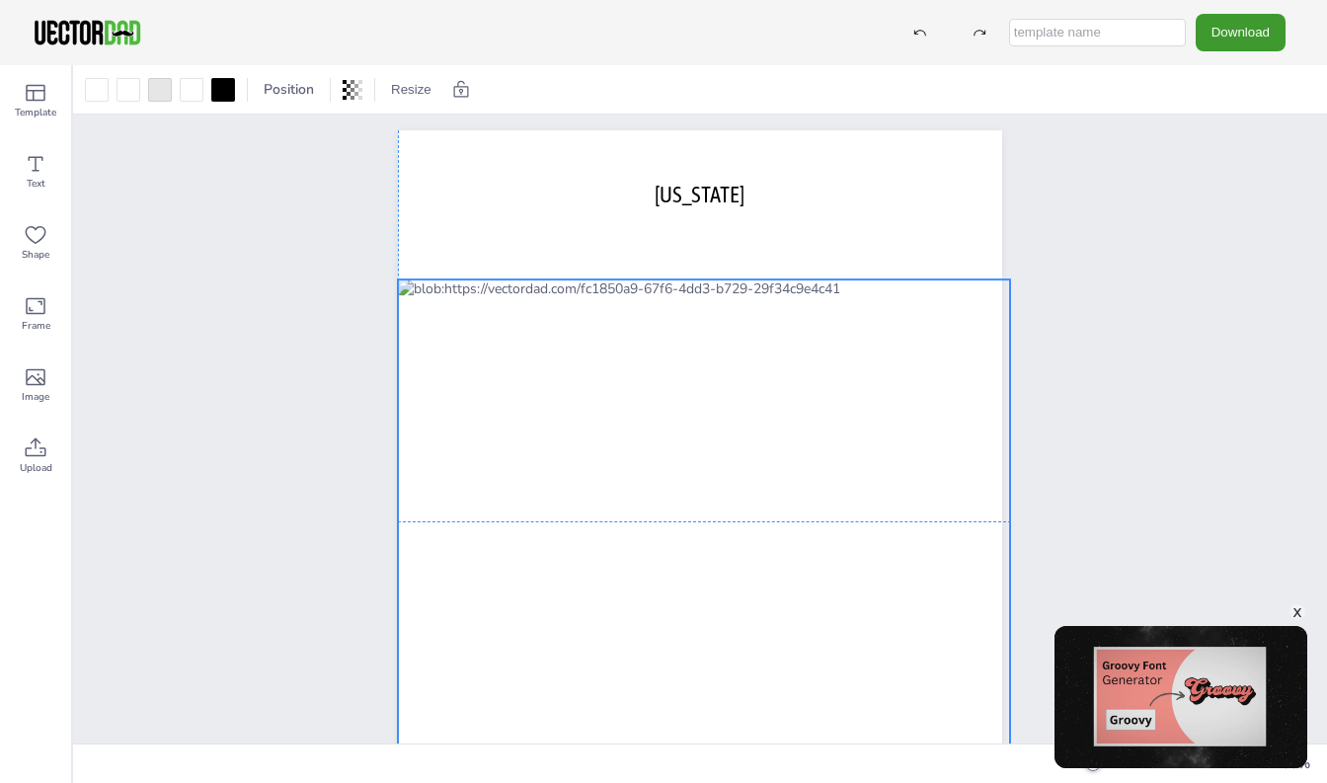
click at [932, 463] on div at bounding box center [704, 520] width 612 height 483
click at [935, 466] on div at bounding box center [704, 520] width 612 height 483
click at [944, 473] on div at bounding box center [704, 520] width 612 height 483
click at [919, 454] on div at bounding box center [704, 520] width 612 height 483
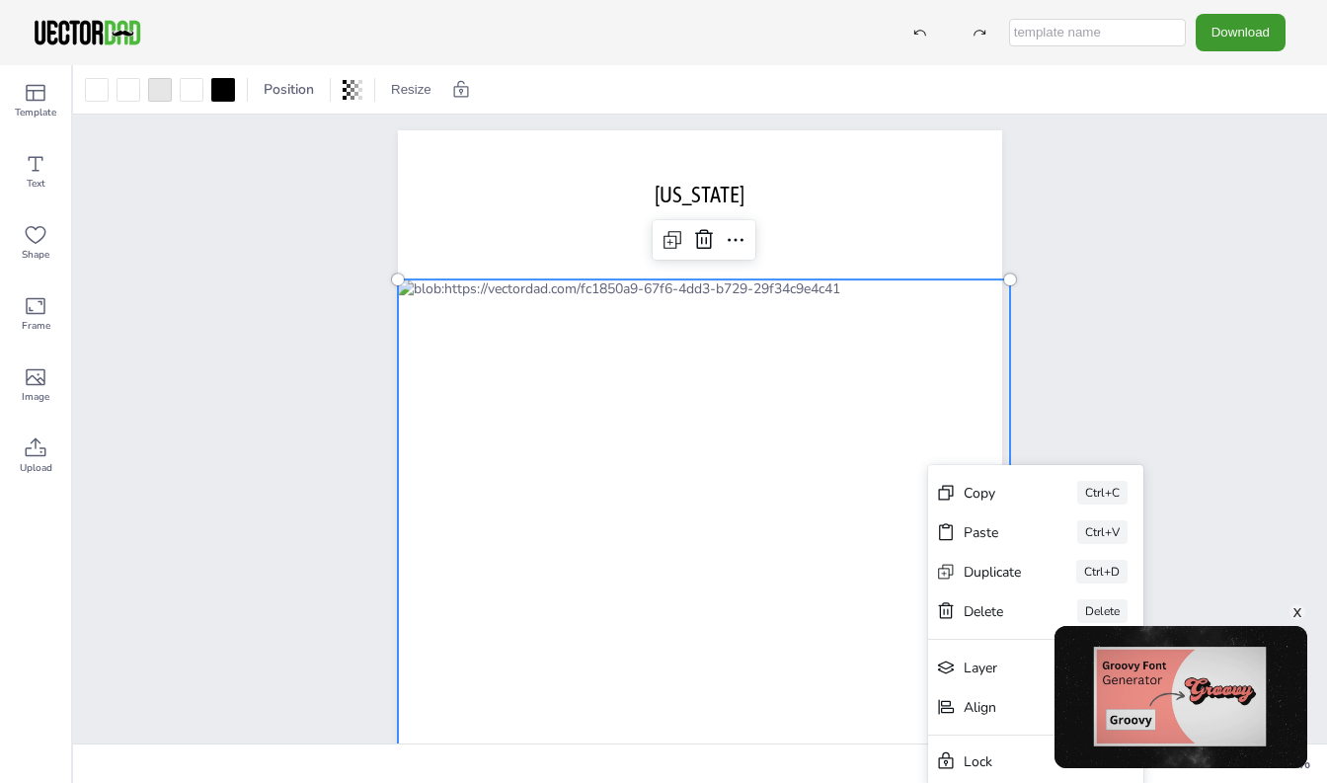
click at [978, 438] on div at bounding box center [704, 520] width 612 height 483
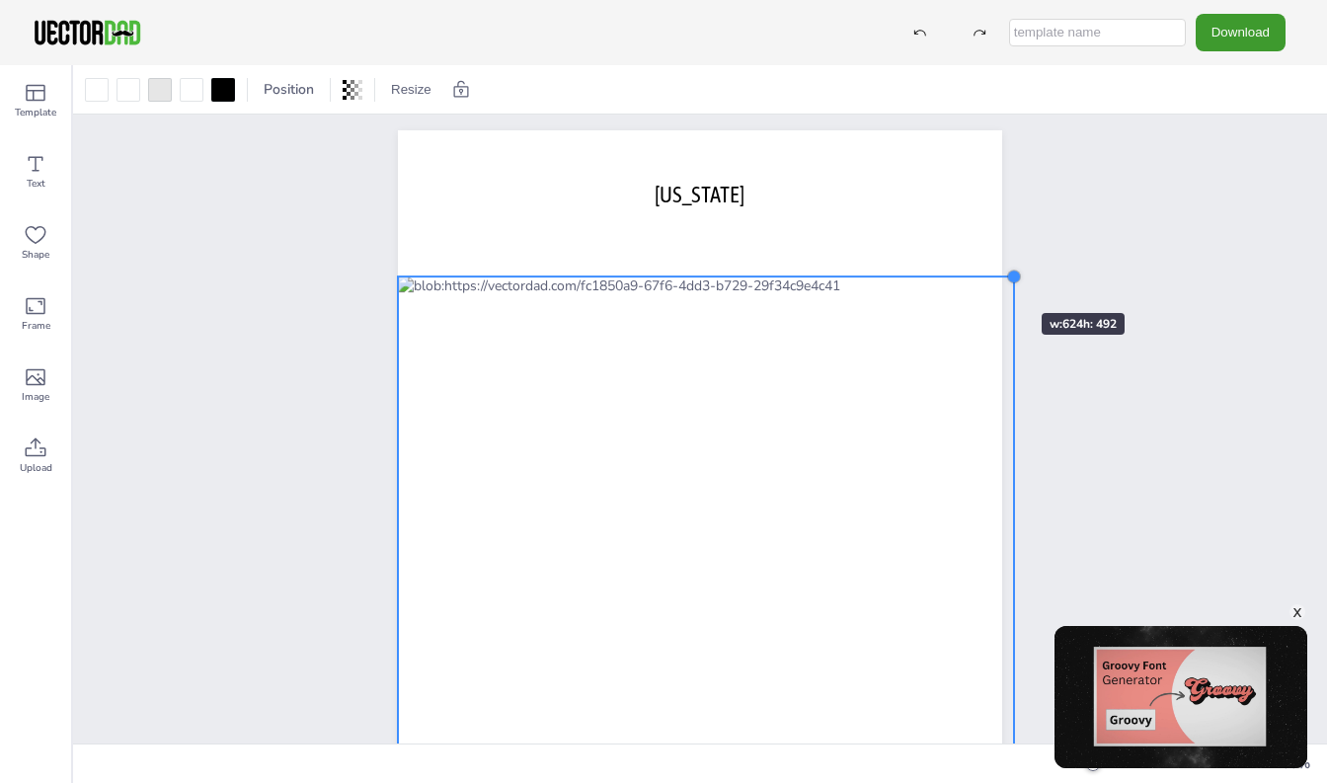
drag, startPoint x: 1009, startPoint y: 280, endPoint x: 982, endPoint y: 277, distance: 26.8
click at [982, 277] on div "vectordad.com SOUTH CAROLINA" at bounding box center [700, 520] width 604 height 781
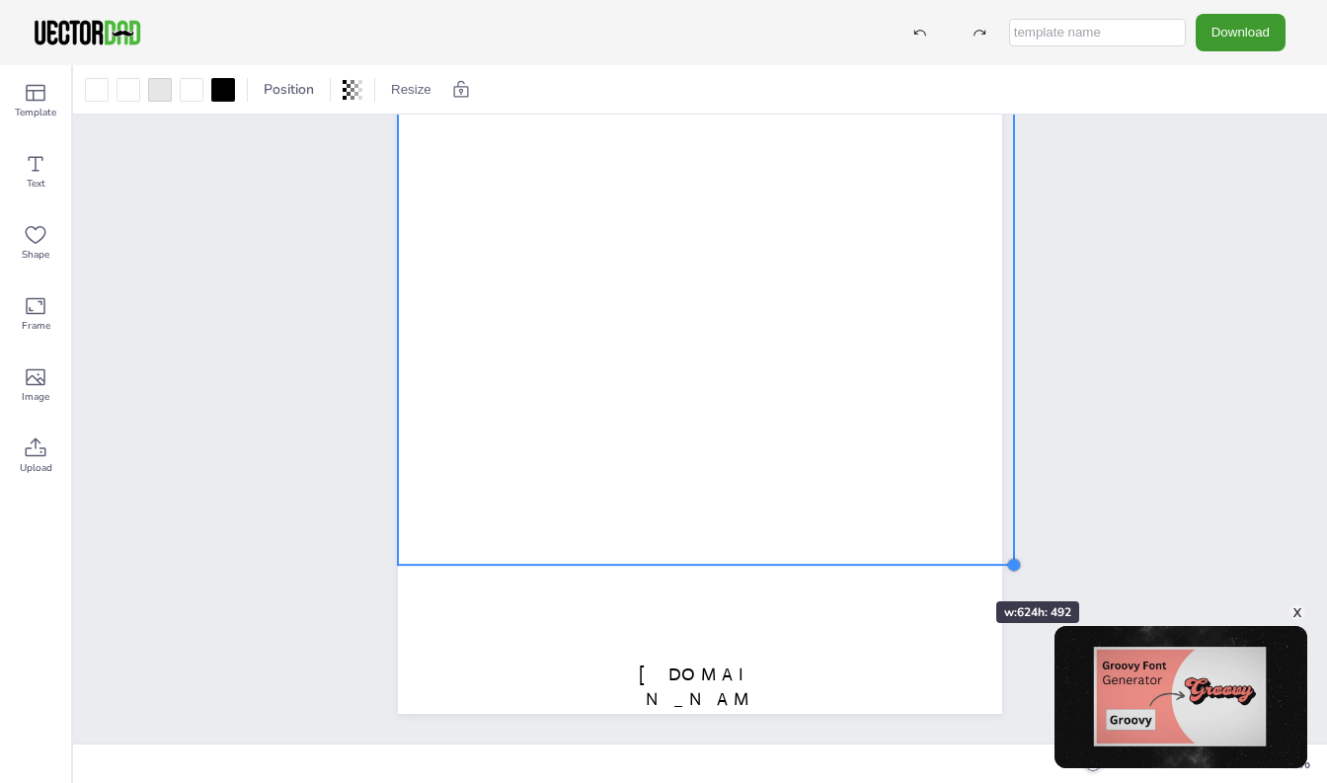
drag, startPoint x: 1017, startPoint y: 566, endPoint x: 937, endPoint y: 565, distance: 80.0
click at [937, 565] on div "vectordad.com SOUTH CAROLINA" at bounding box center [700, 323] width 604 height 781
click at [999, 243] on div at bounding box center [705, 321] width 615 height 485
click at [980, 234] on div at bounding box center [705, 321] width 615 height 485
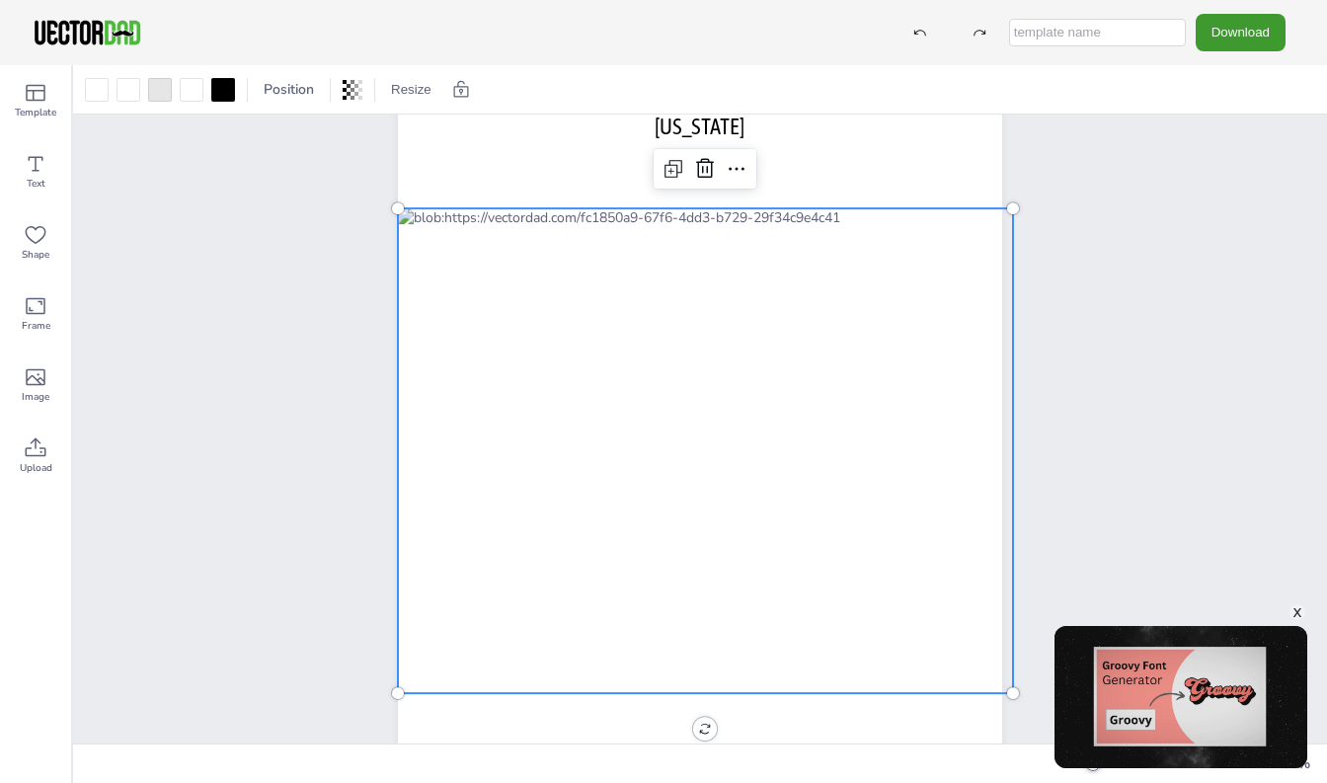
scroll to position [0, 0]
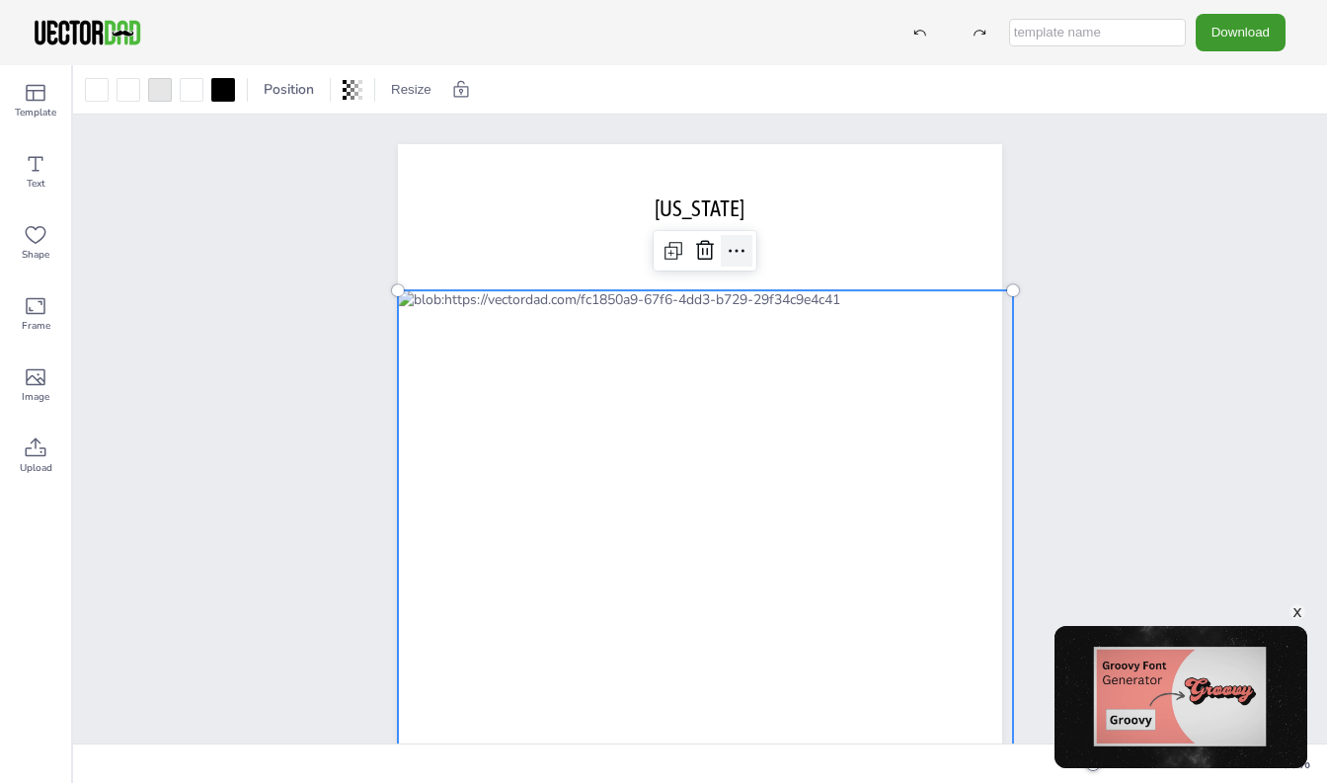
click at [749, 256] on div at bounding box center [737, 251] width 32 height 32
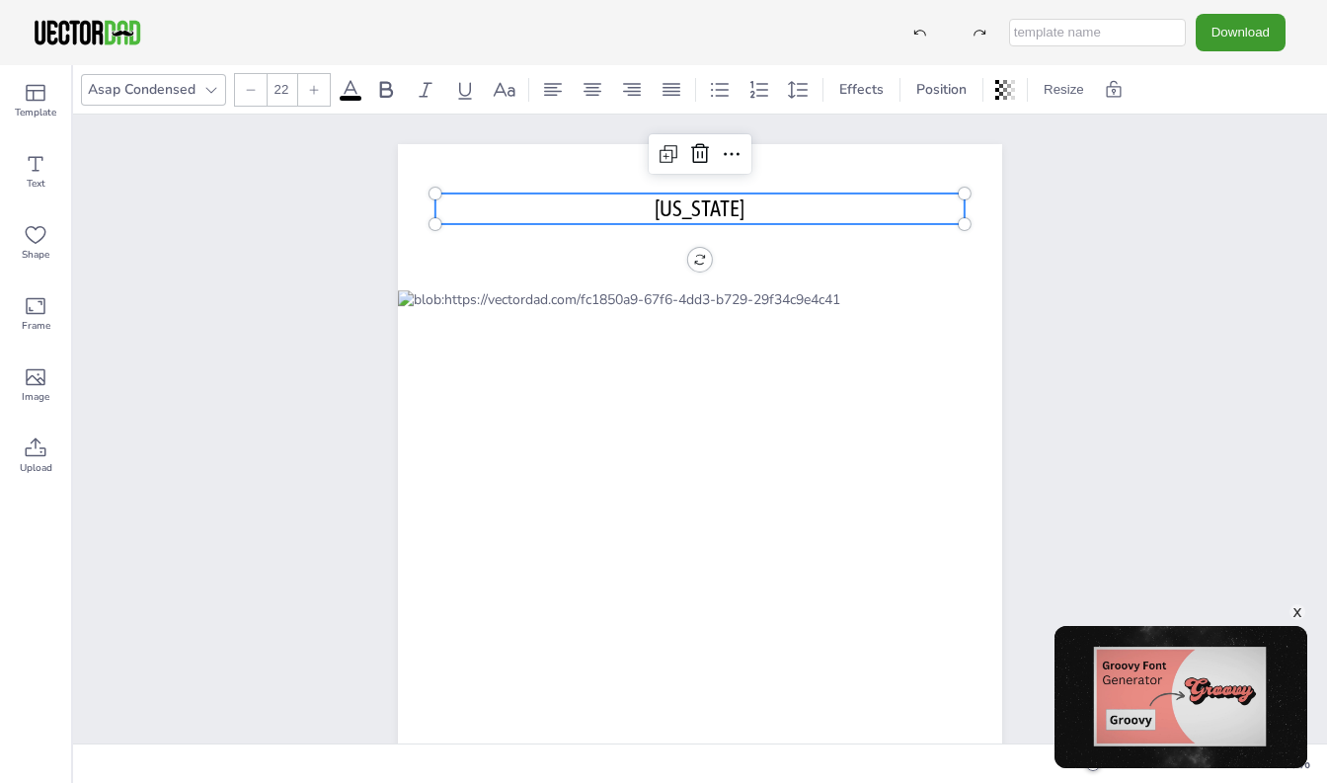
click at [797, 210] on p "[US_STATE]" at bounding box center [699, 209] width 529 height 31
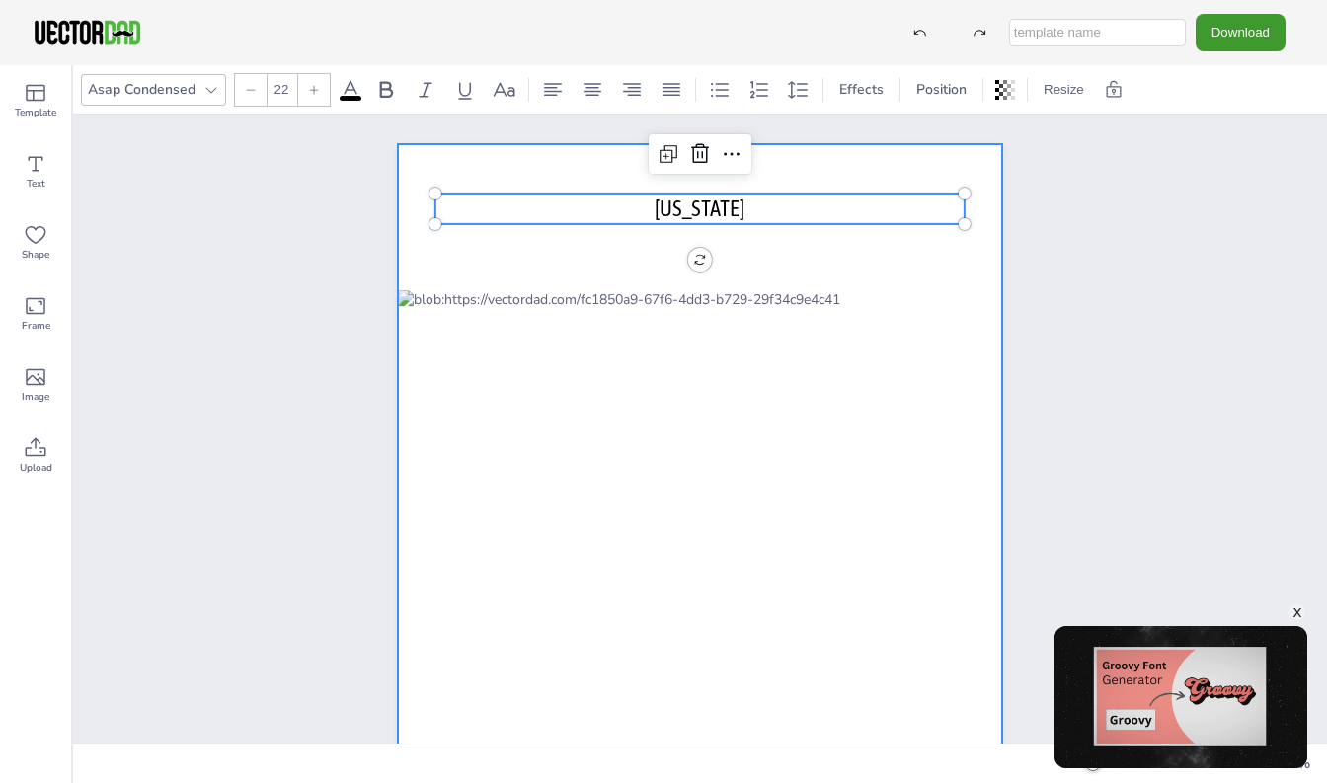
click at [808, 275] on div at bounding box center [700, 534] width 604 height 781
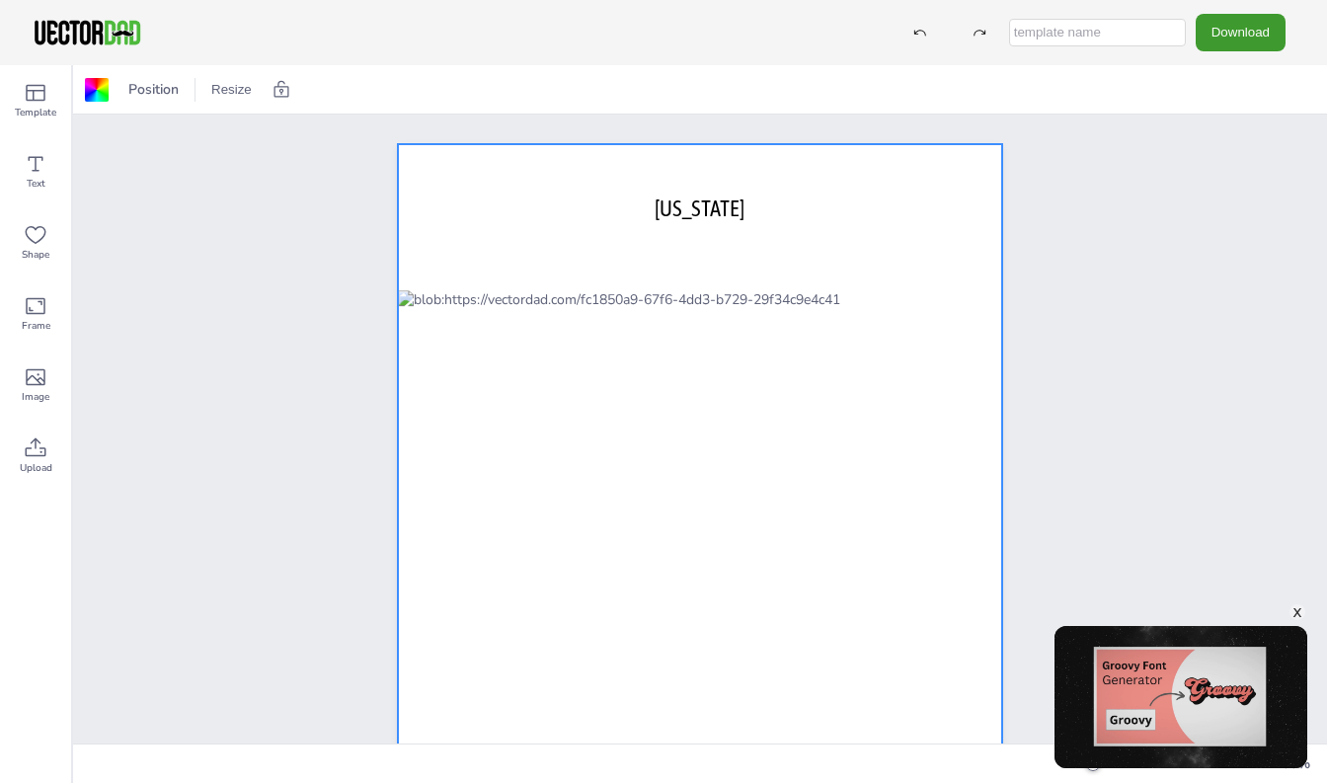
click at [1070, 323] on div "vectordad.com SOUTH CAROLINA" at bounding box center [700, 535] width 774 height 840
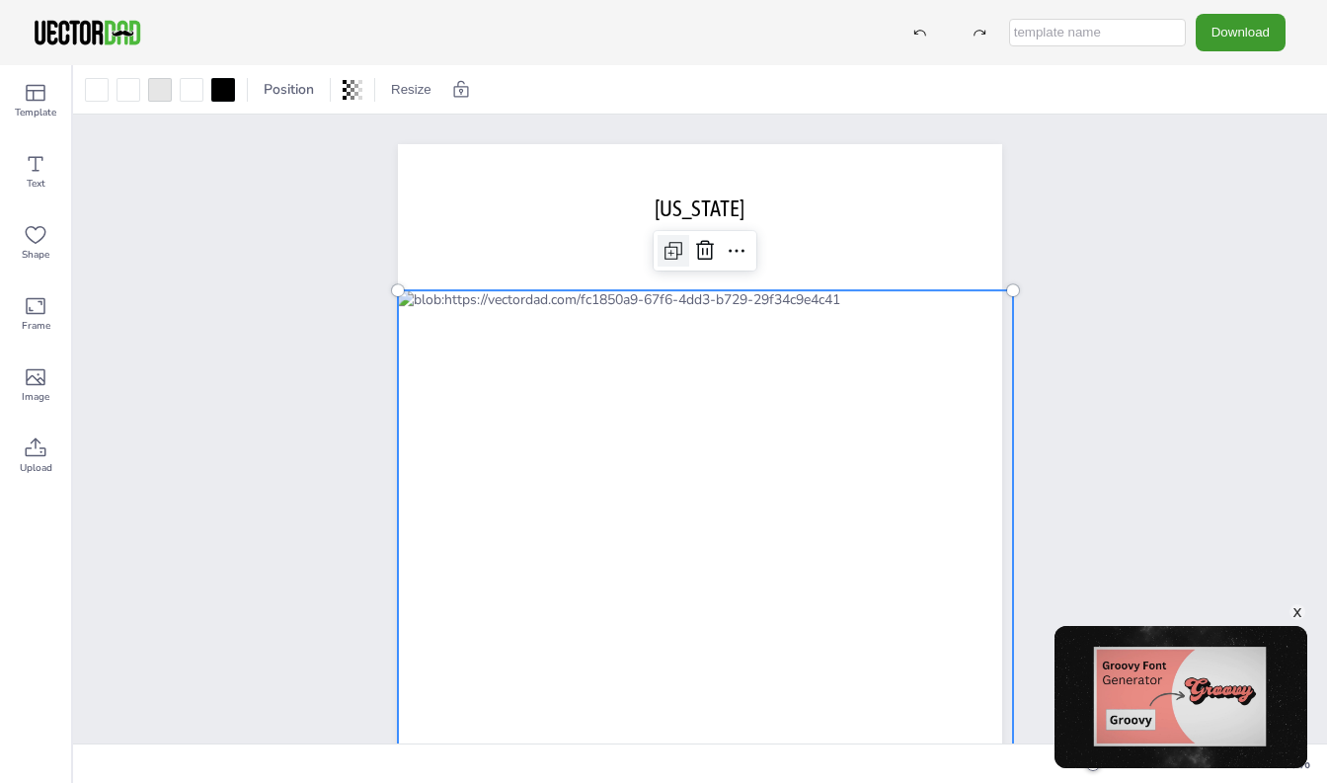
click at [678, 248] on icon at bounding box center [674, 251] width 24 height 24
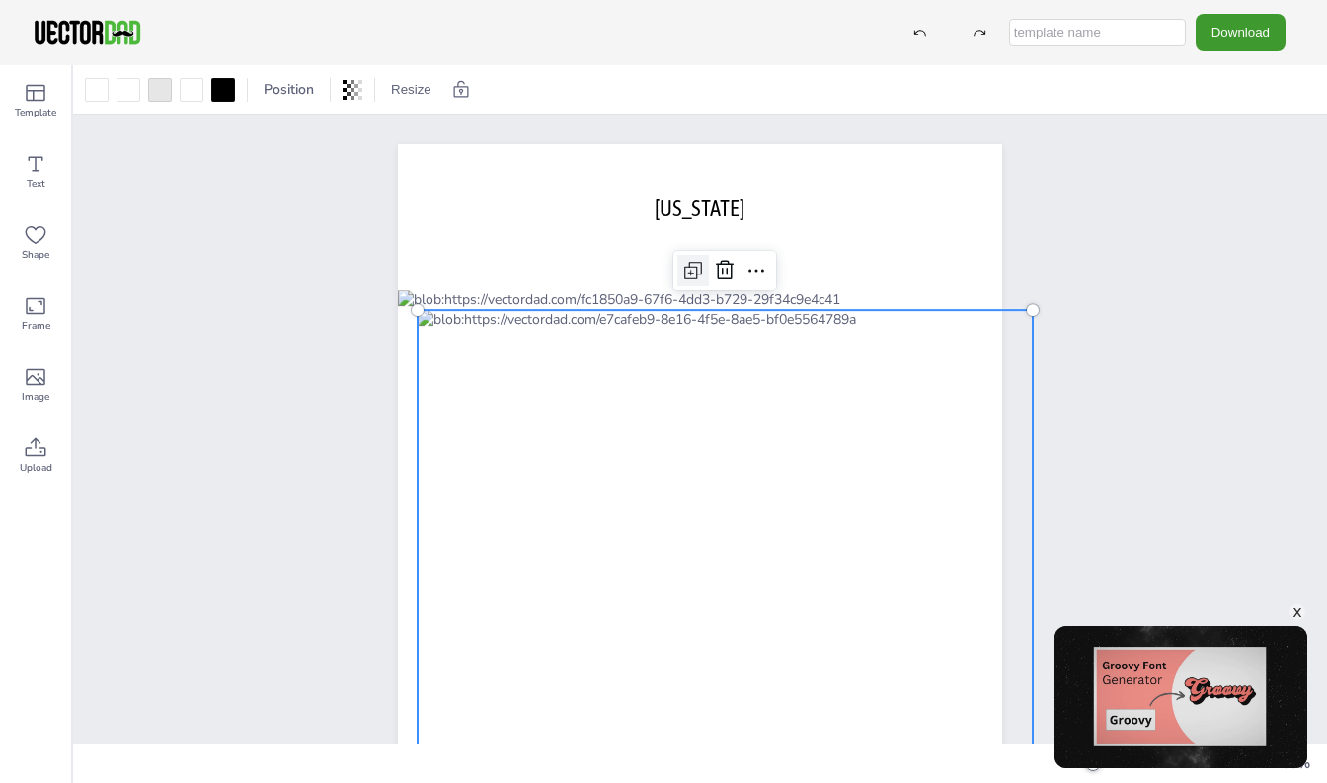
click at [695, 277] on icon at bounding box center [693, 271] width 24 height 24
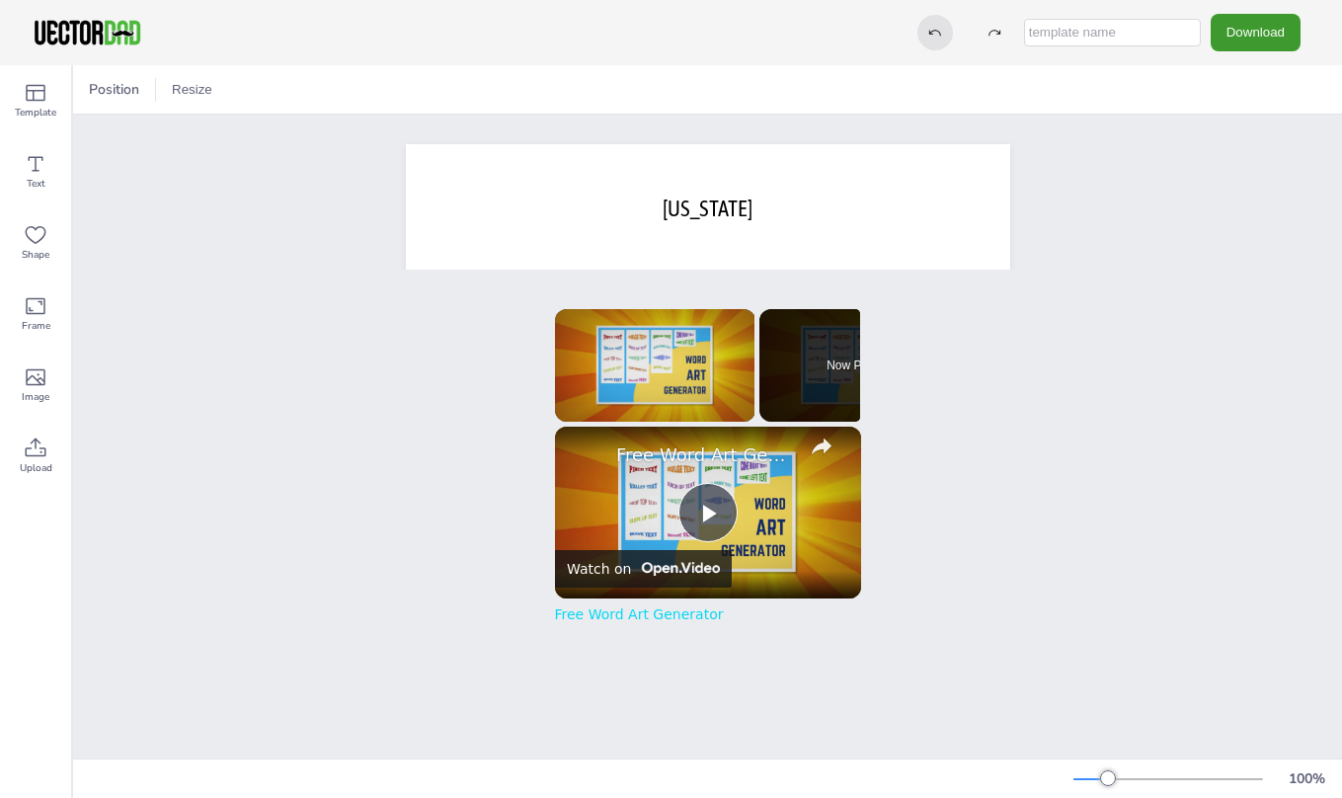
click at [939, 40] on div at bounding box center [935, 33] width 36 height 36
click at [939, 37] on icon at bounding box center [935, 33] width 14 height 14
click at [988, 32] on icon at bounding box center [994, 33] width 14 height 14
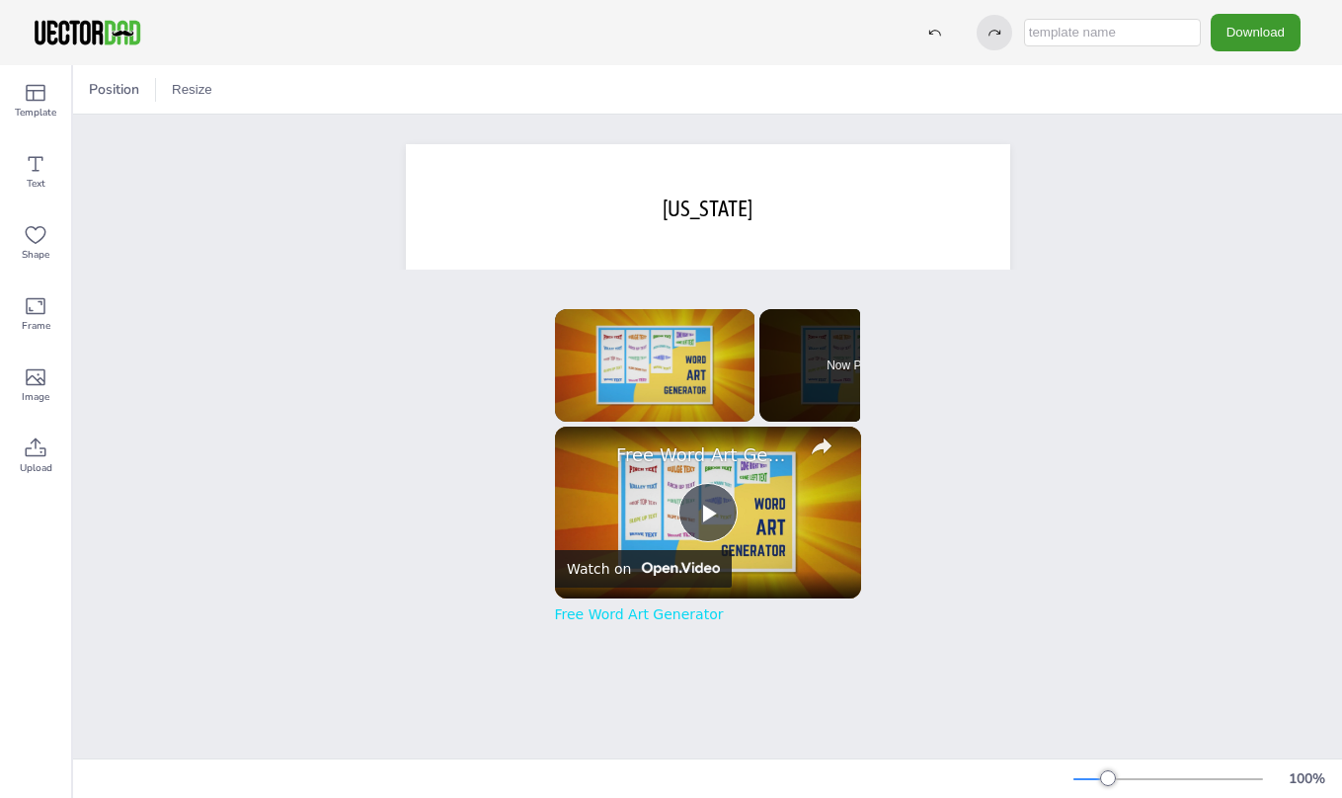
click at [989, 32] on icon at bounding box center [994, 33] width 14 height 14
click at [973, 30] on div "Download" at bounding box center [1107, 32] width 405 height 37
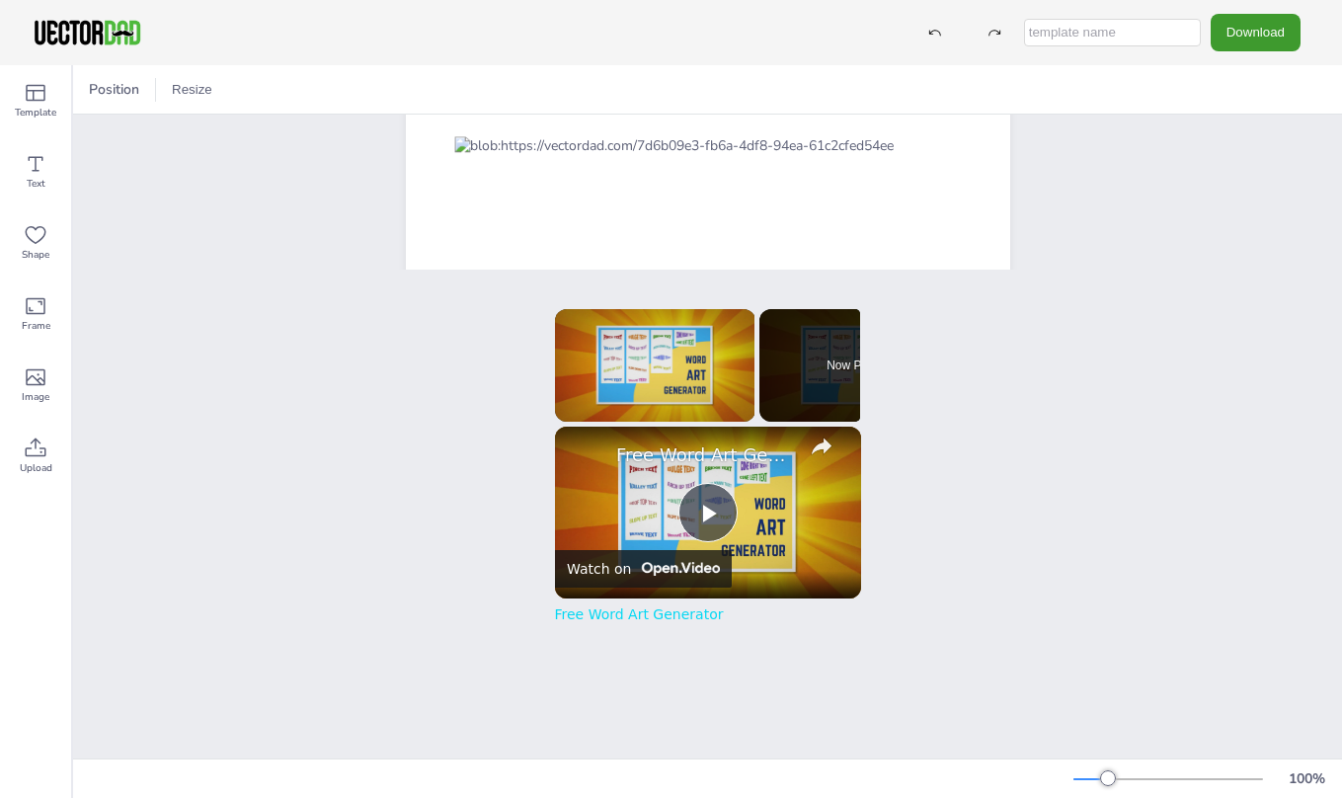
scroll to position [302, 0]
click at [987, 36] on icon at bounding box center [994, 33] width 14 height 14
click at [988, 36] on icon at bounding box center [994, 33] width 14 height 14
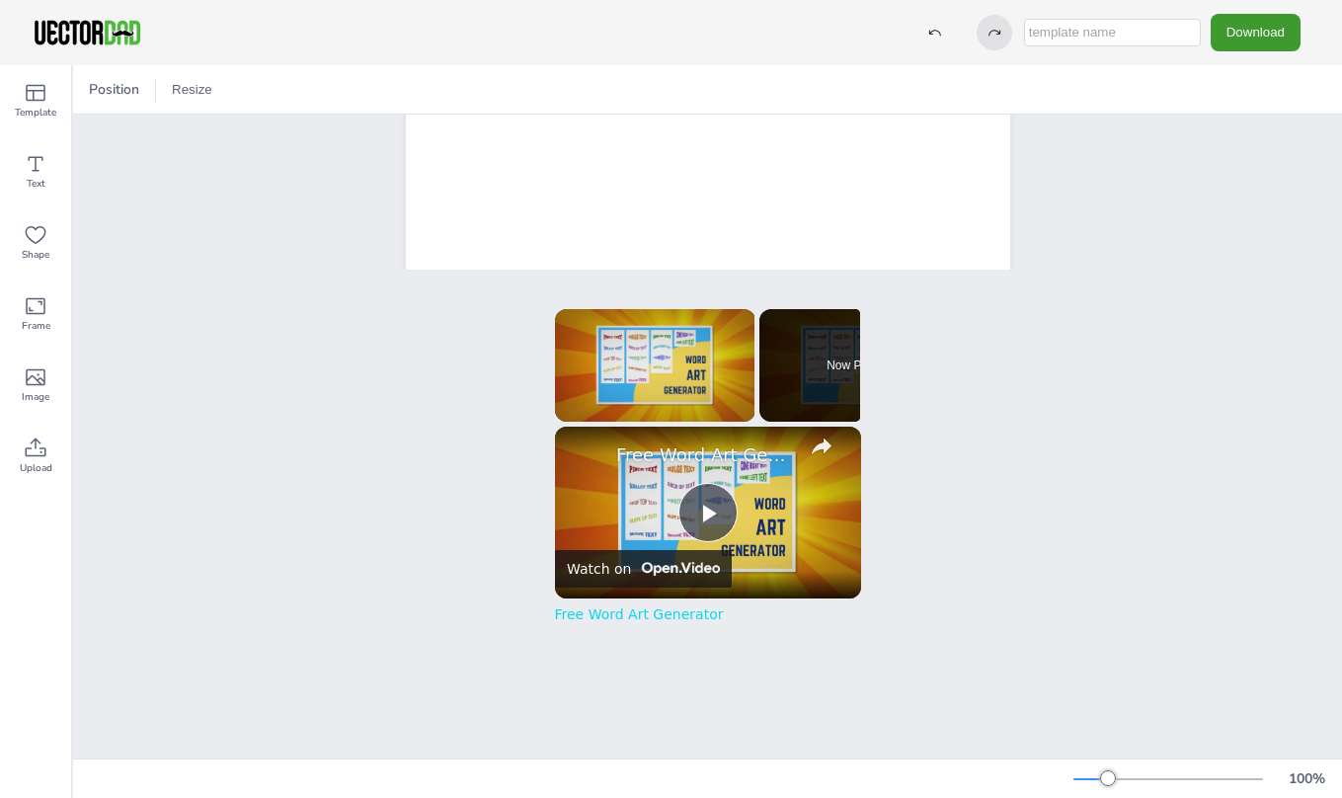
click at [988, 36] on icon at bounding box center [994, 33] width 14 height 14
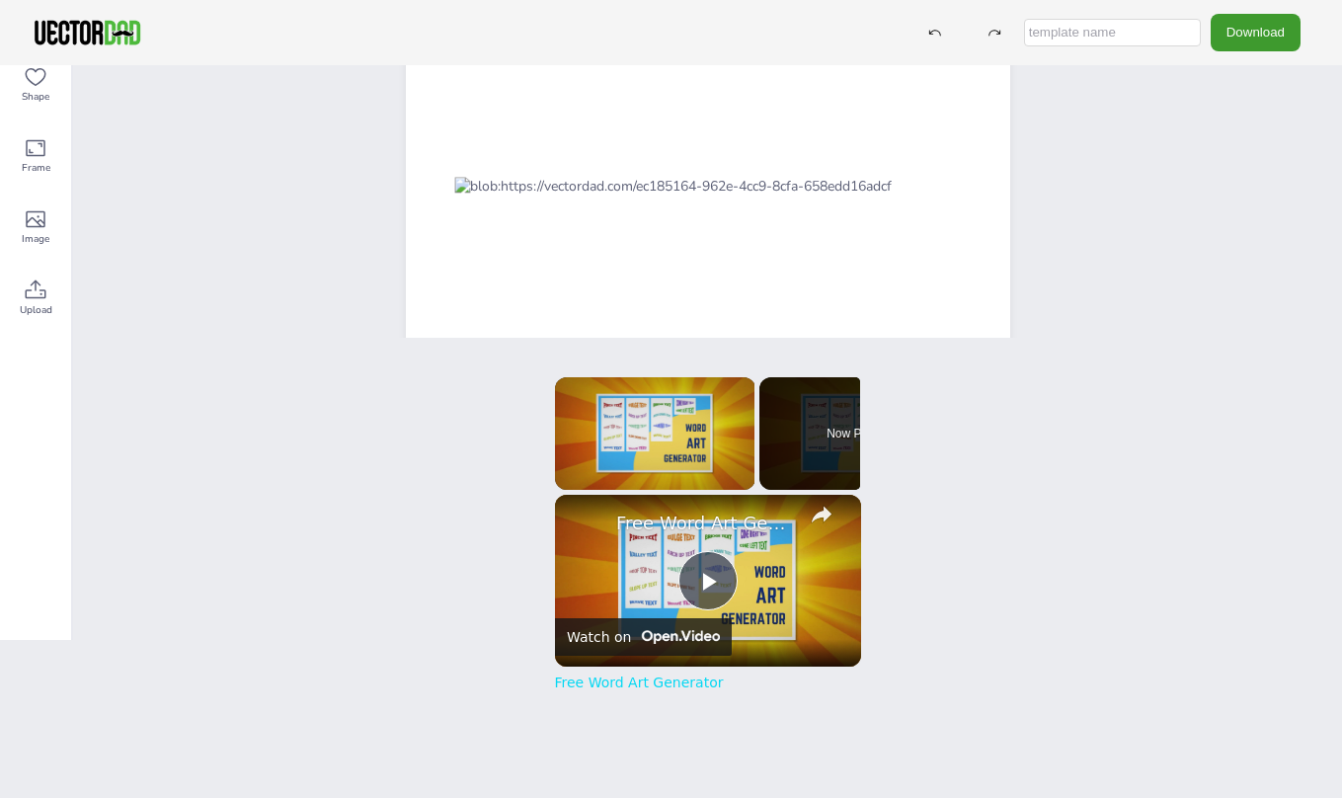
scroll to position [226, 0]
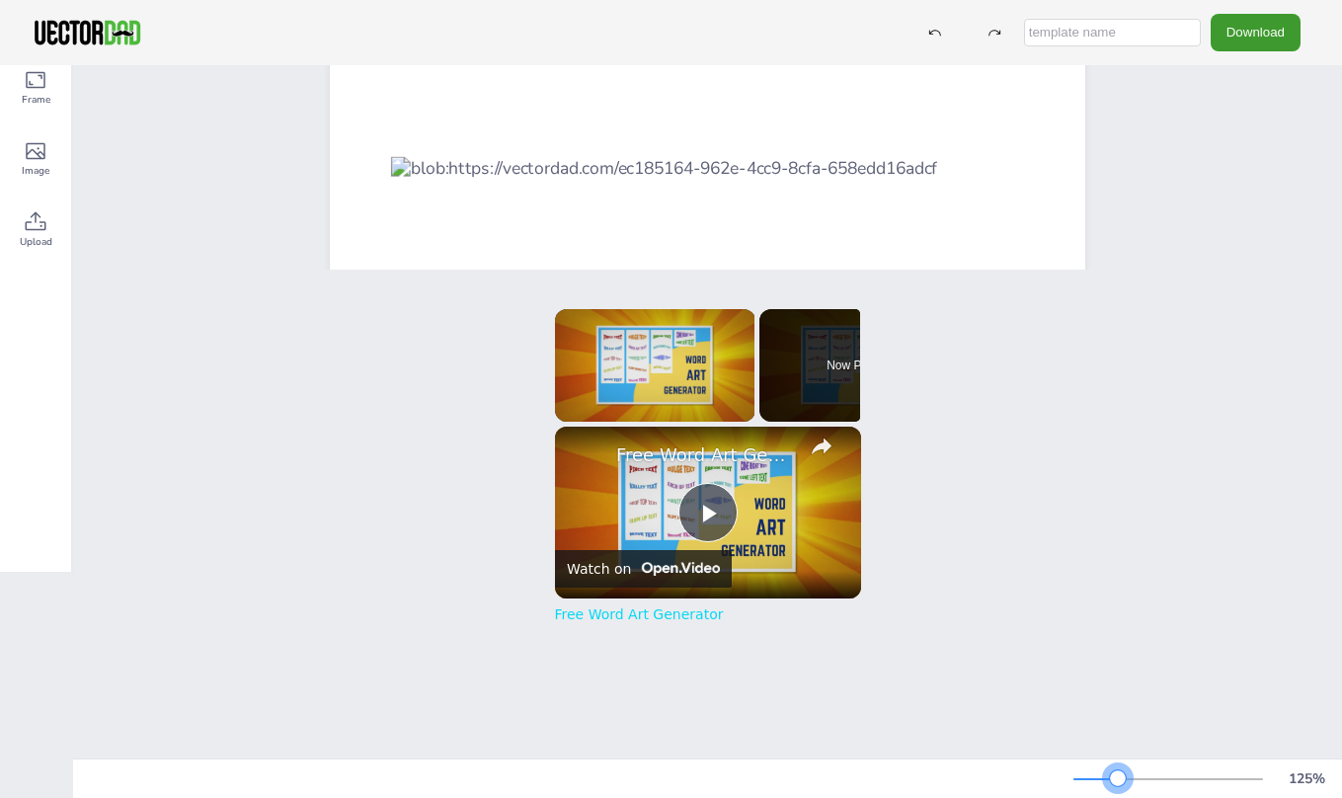
drag, startPoint x: 1091, startPoint y: 779, endPoint x: 1103, endPoint y: 779, distance: 11.8
click at [1110, 779] on div at bounding box center [1118, 778] width 16 height 16
click at [823, 449] on icon "button" at bounding box center [822, 446] width 36 height 36
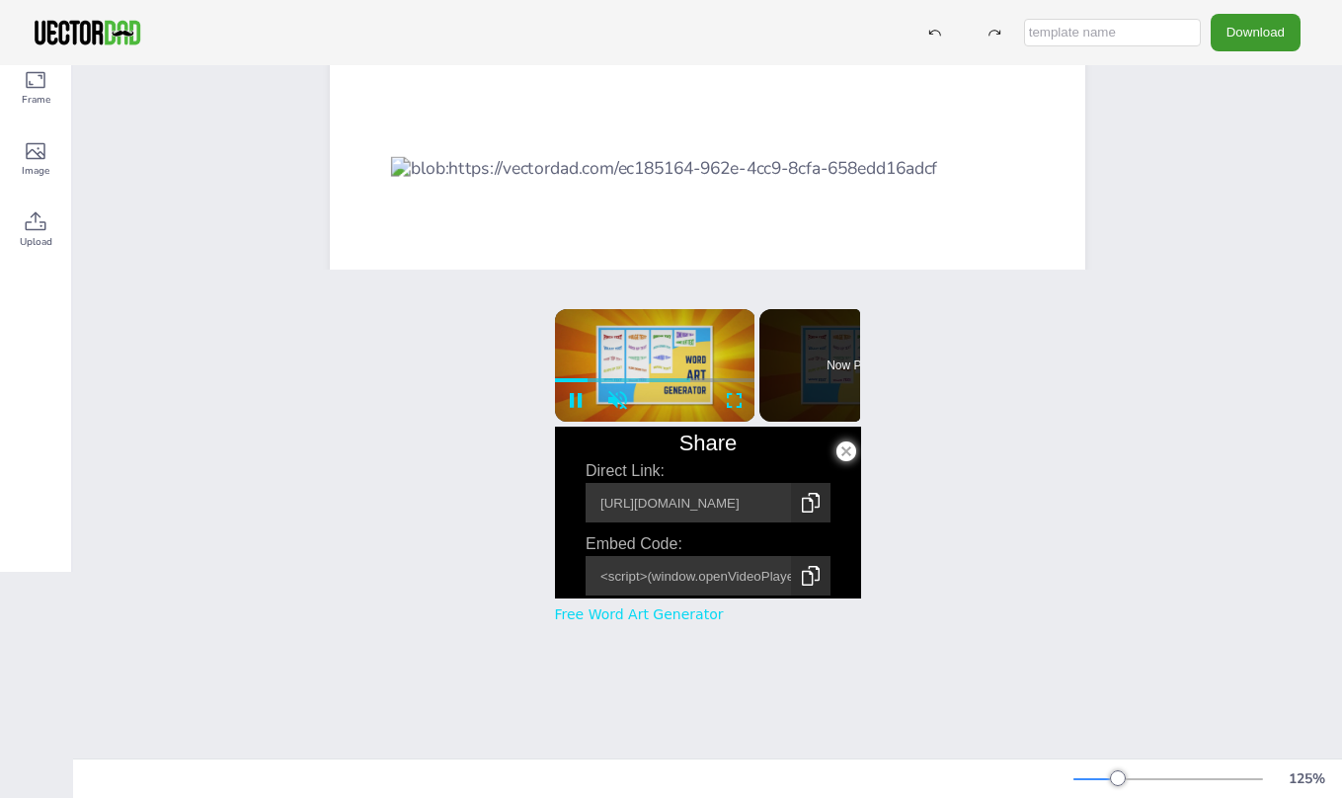
click at [831, 449] on span "Modal Window" at bounding box center [846, 446] width 30 height 20
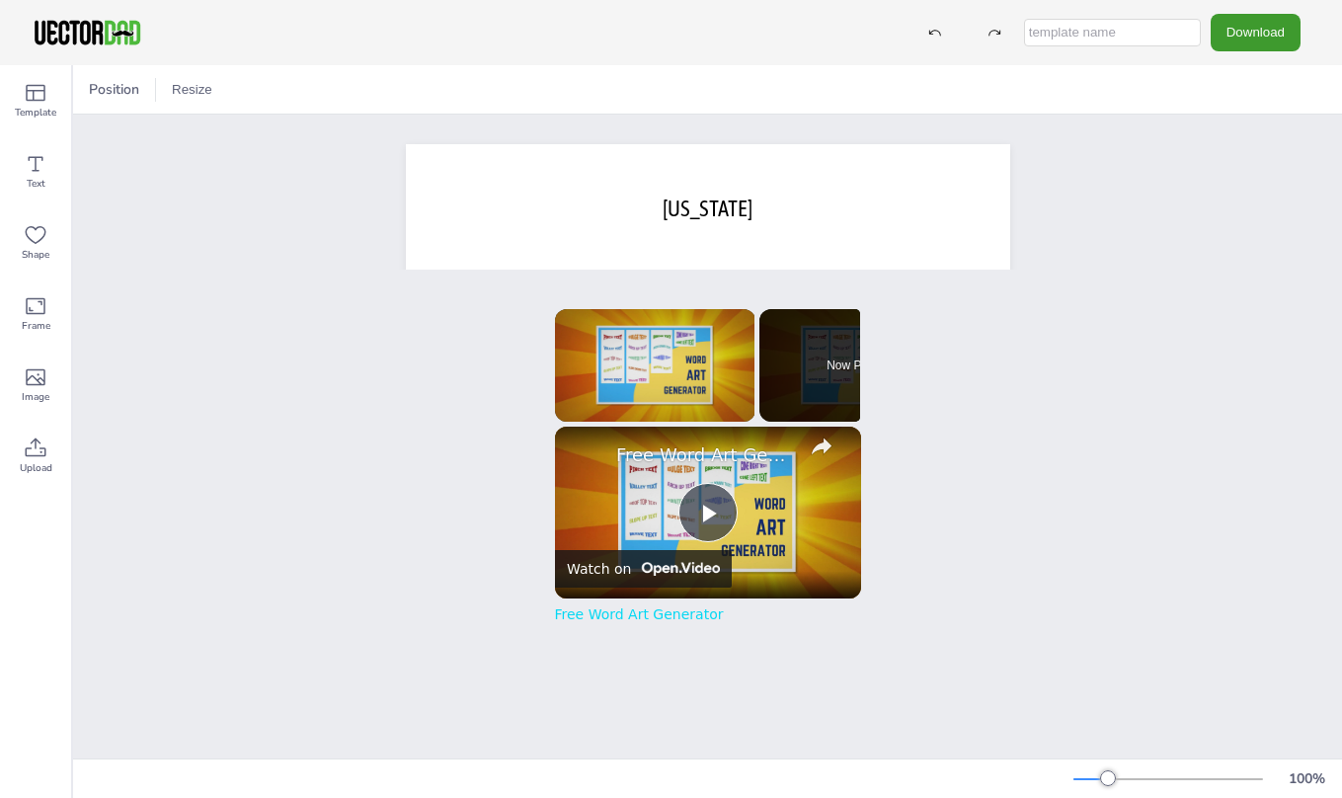
click at [163, 87] on div "Position Resize" at bounding box center [150, 90] width 139 height 32
click at [183, 87] on button "Resize" at bounding box center [192, 90] width 56 height 32
click at [118, 81] on span "Position" at bounding box center [114, 89] width 58 height 19
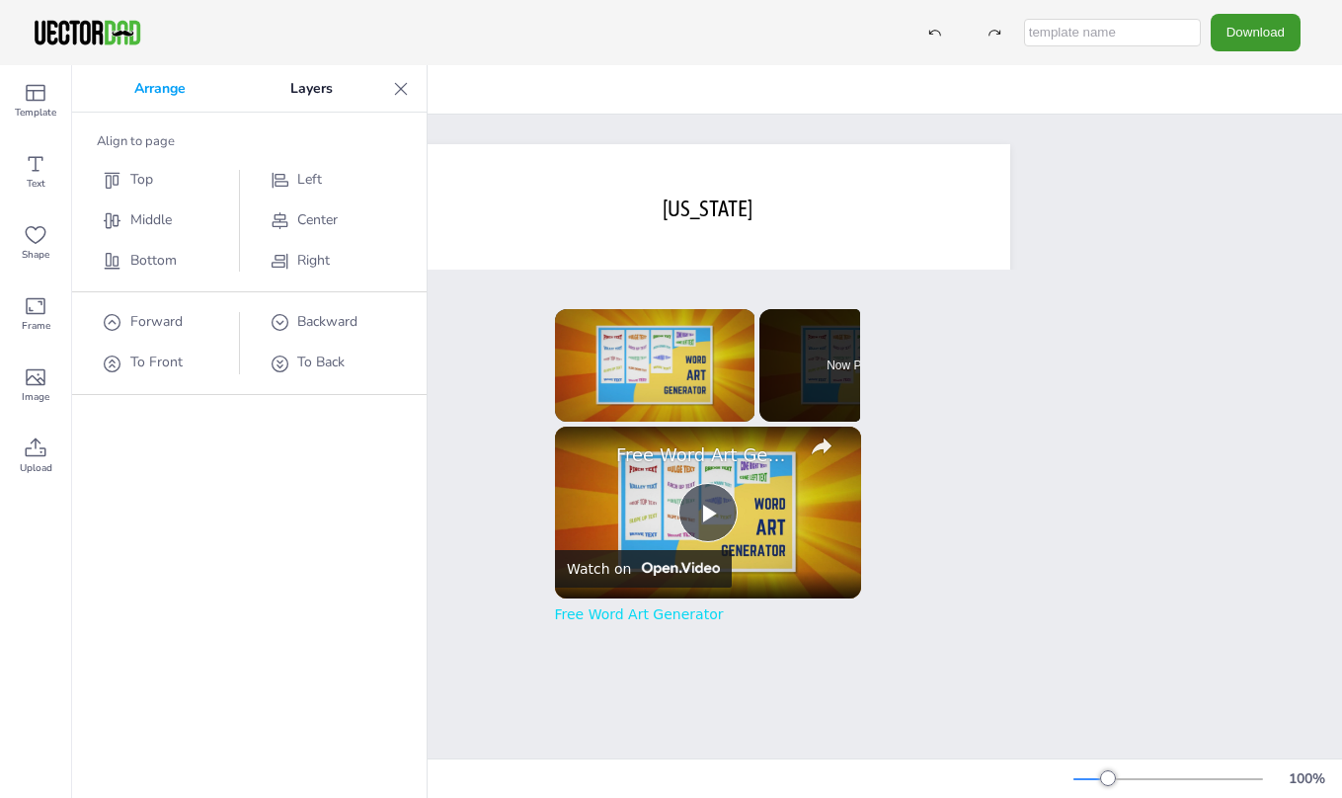
click at [657, 44] on div "Download" at bounding box center [671, 32] width 1342 height 65
